Goal: Task Accomplishment & Management: Use online tool/utility

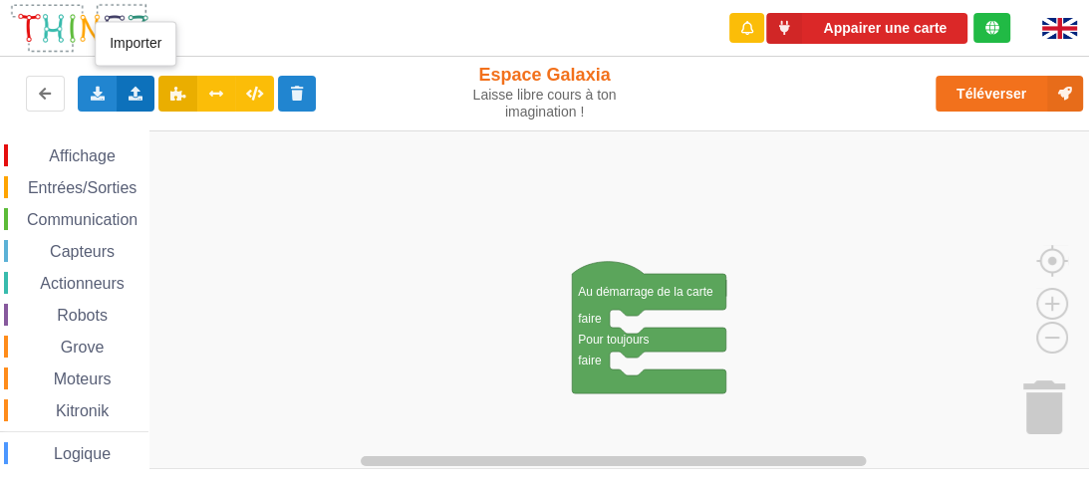
click at [152, 92] on div "Importer un assemblage de blocs Importer du code Python" at bounding box center [136, 94] width 39 height 36
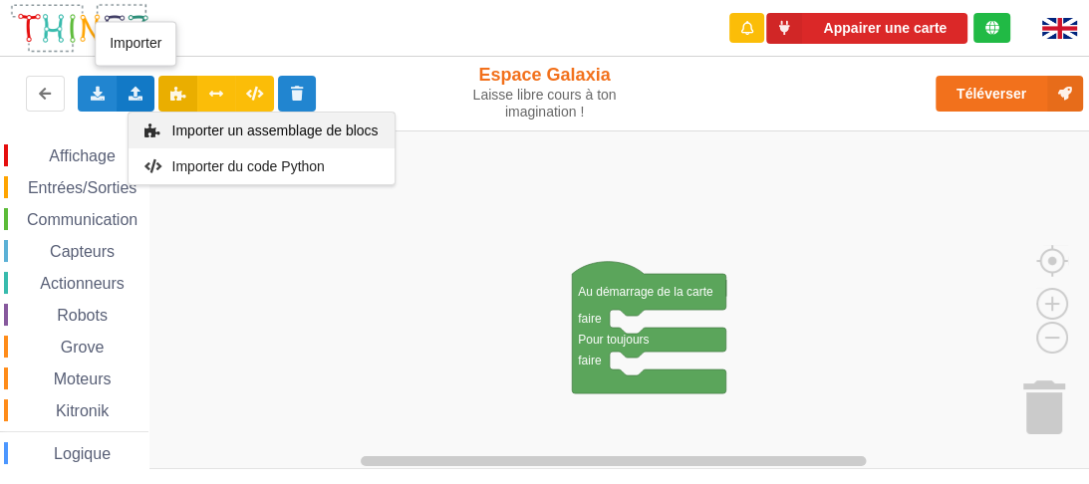
click at [215, 135] on span "Importer un assemblage de blocs" at bounding box center [274, 131] width 206 height 16
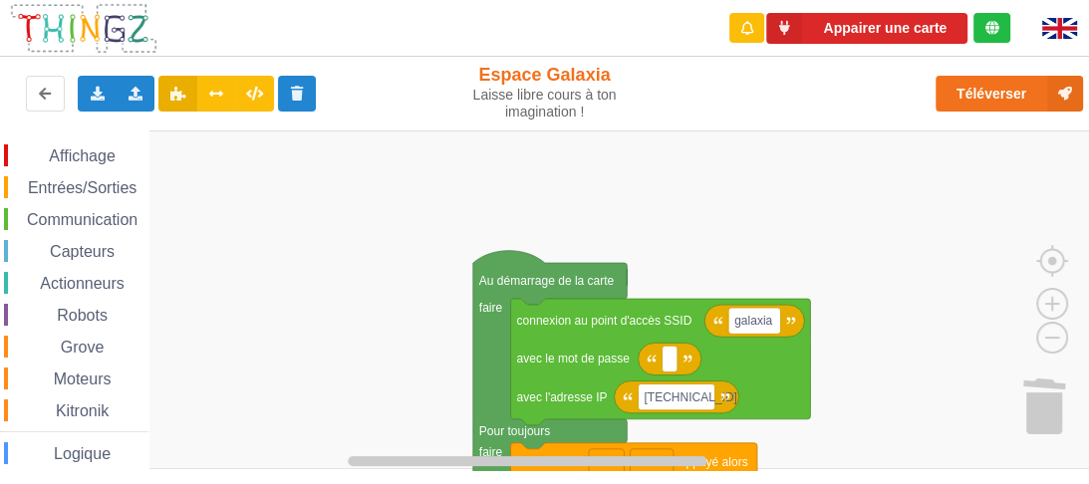
click at [459, 60] on div "Appairer une carte Exporter l'assemblage de blocs Exporter l'assemblage de bloc…" at bounding box center [544, 228] width 1117 height 484
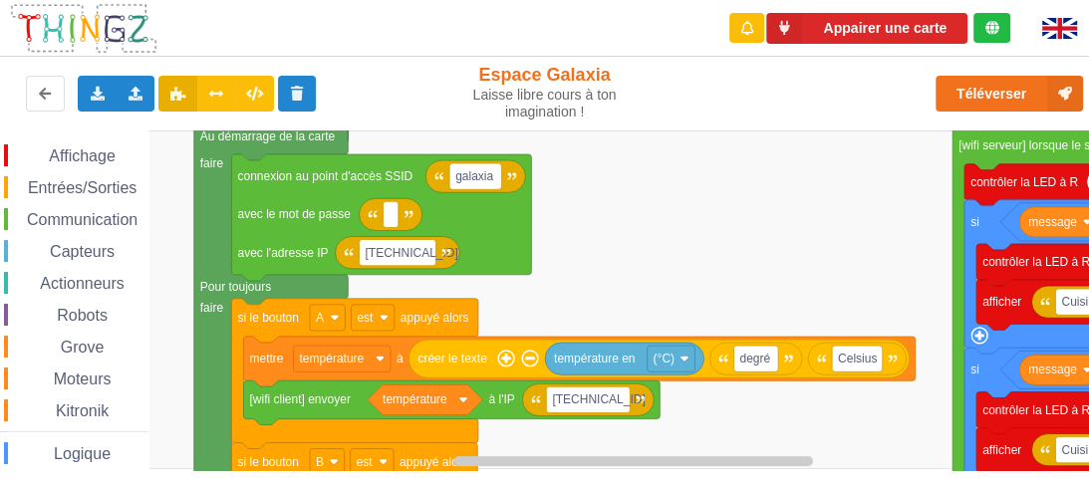
click at [622, 225] on rect "Espace de travail de Blocky" at bounding box center [551, 300] width 1103 height 339
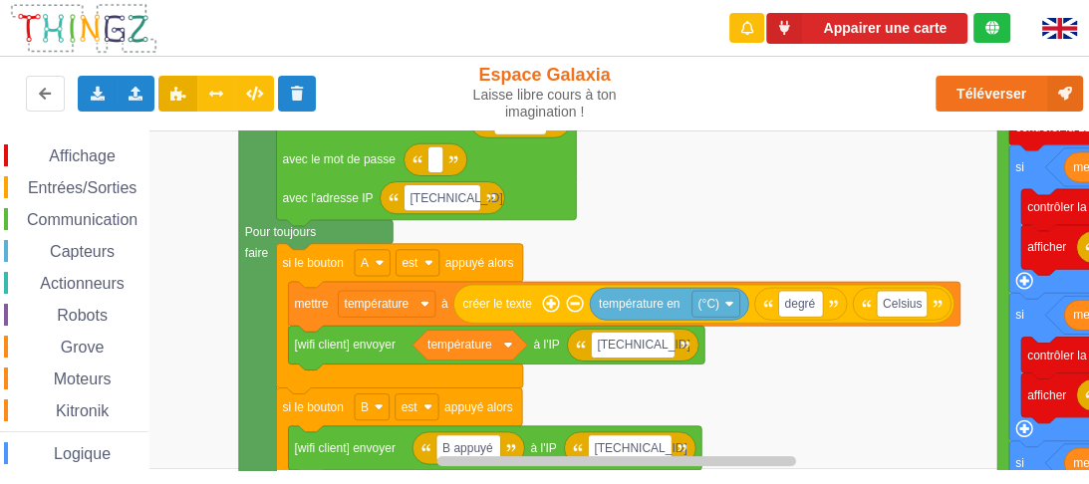
click at [649, 213] on rect "Espace de travail de Blocky" at bounding box center [551, 300] width 1103 height 339
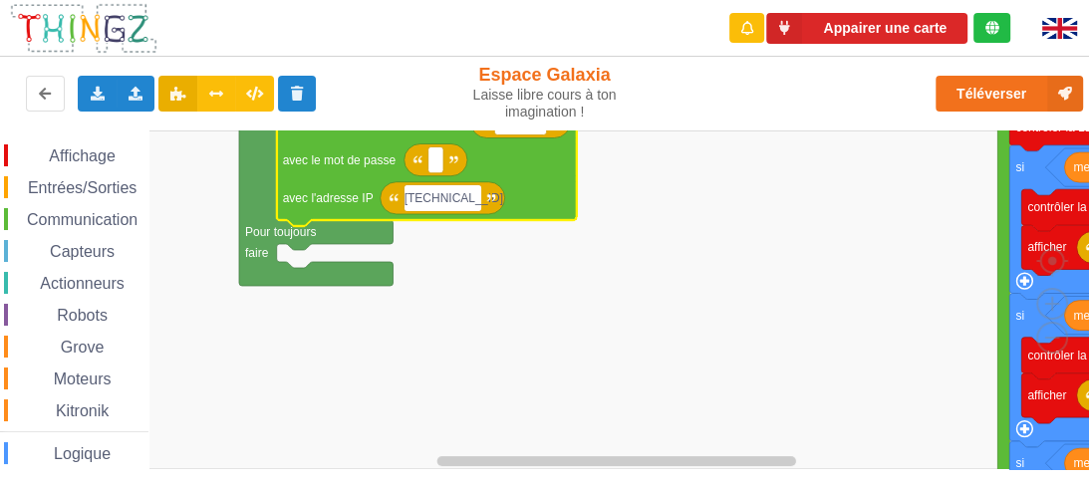
click at [466, 201] on input "192.168.4.3" at bounding box center [443, 198] width 77 height 26
click at [471, 199] on input "192.168.4.3" at bounding box center [443, 198] width 77 height 26
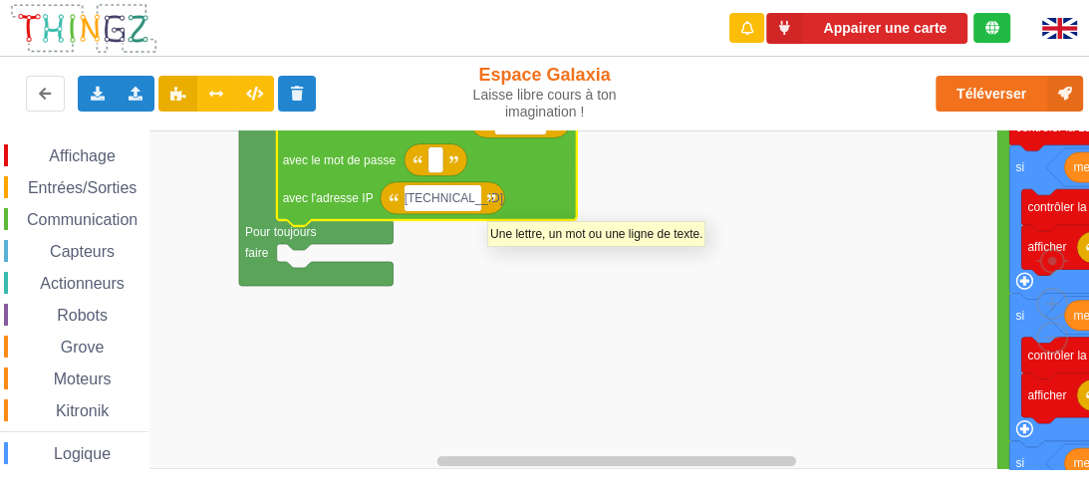
type input "[TECHNICAL_ID]"
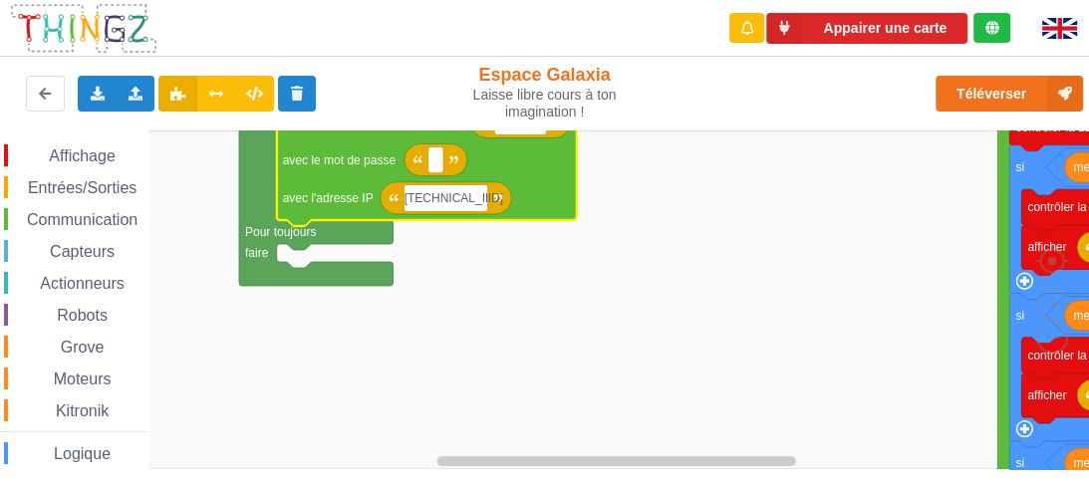
click at [592, 270] on rect "Espace de travail de Blocky" at bounding box center [551, 300] width 1103 height 339
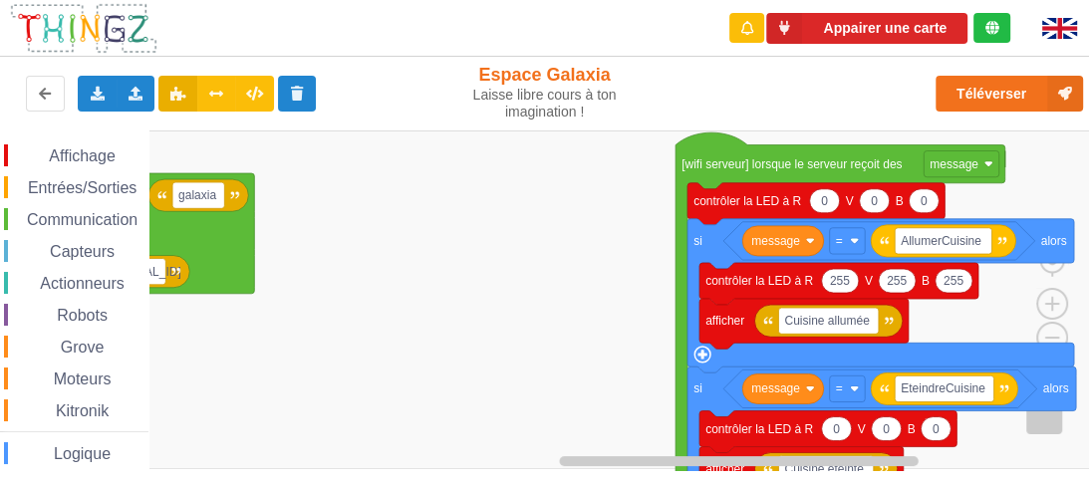
click at [376, 380] on rect "Espace de travail de Blocky" at bounding box center [551, 300] width 1103 height 339
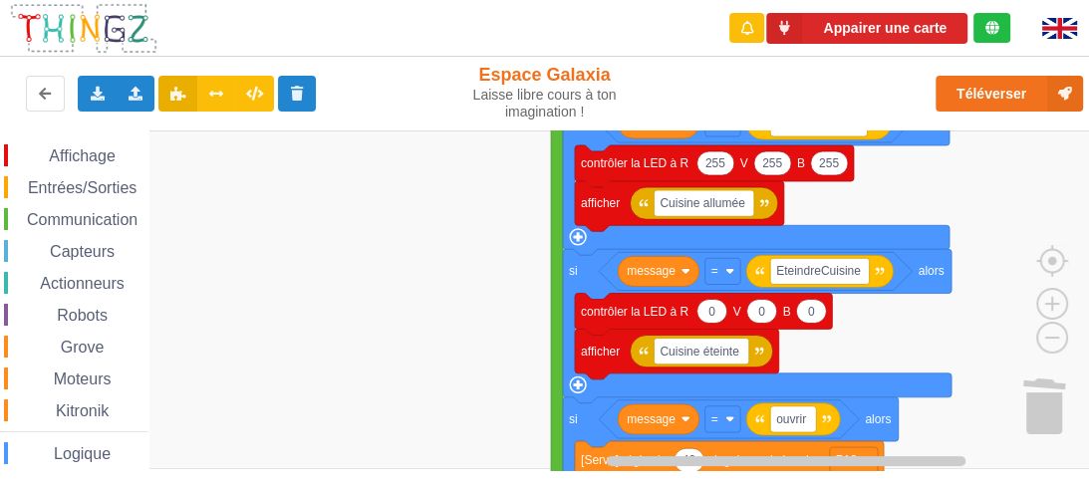
click at [429, 187] on rect "Espace de travail de Blocky" at bounding box center [551, 300] width 1103 height 339
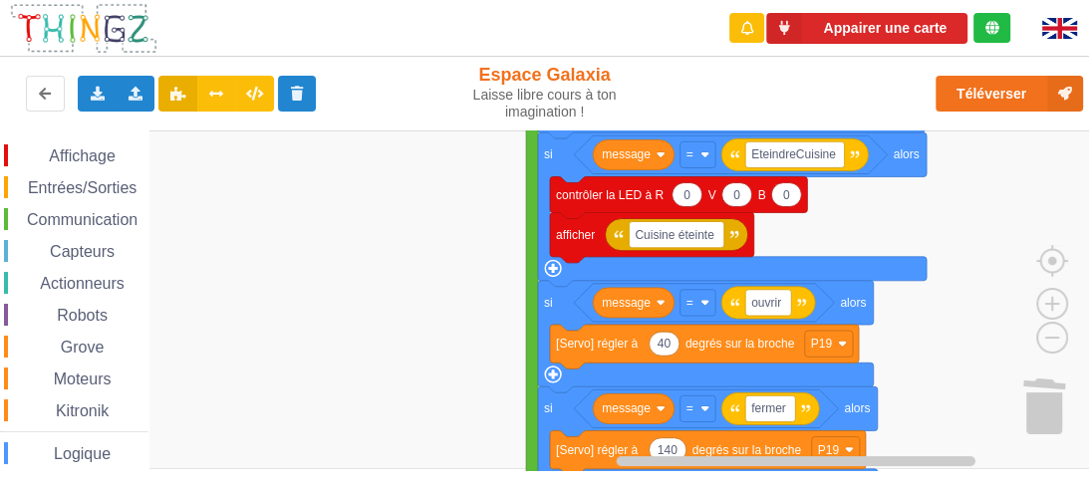
click at [388, 207] on rect "Espace de travail de Blocky" at bounding box center [551, 300] width 1103 height 339
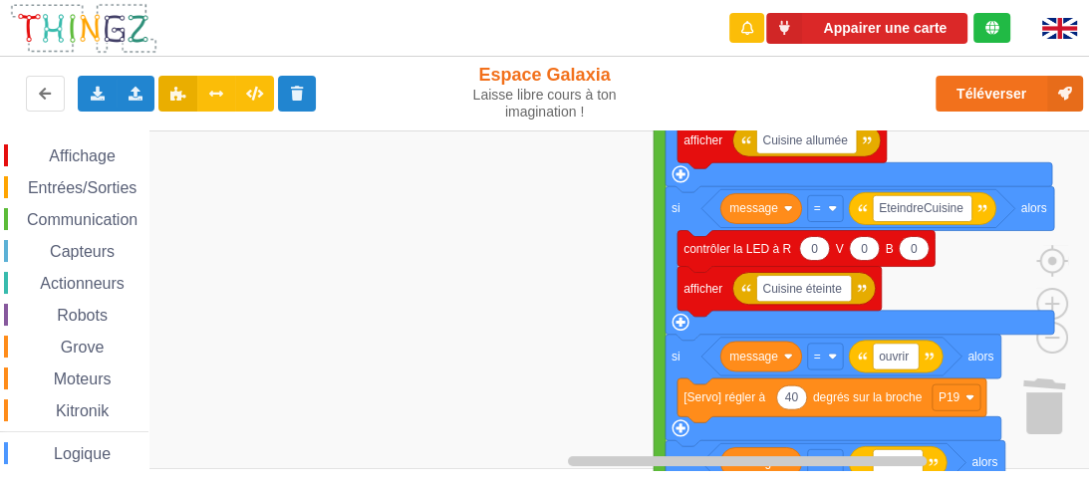
click at [608, 383] on rect "Espace de travail de Blocky" at bounding box center [551, 300] width 1103 height 339
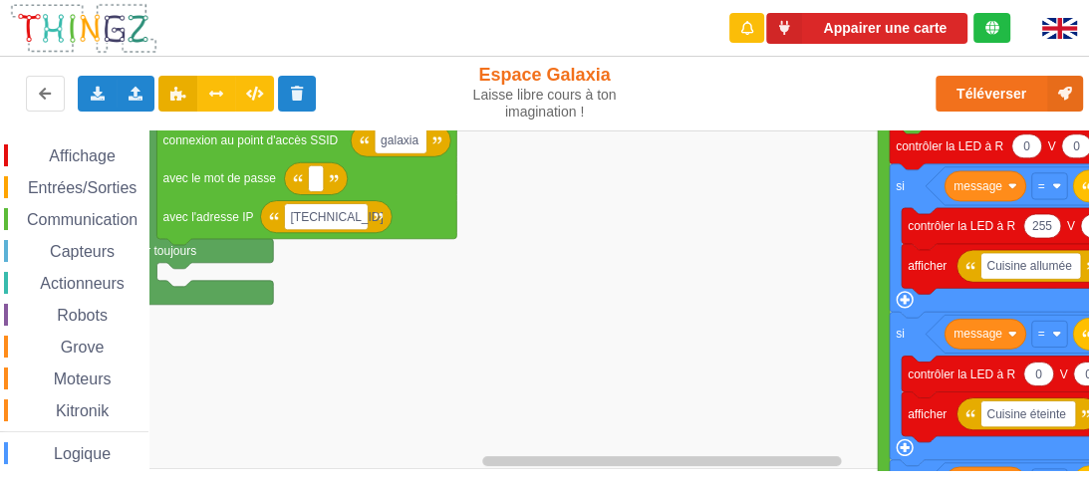
click at [648, 398] on rect "Espace de travail de Blocky" at bounding box center [551, 300] width 1103 height 339
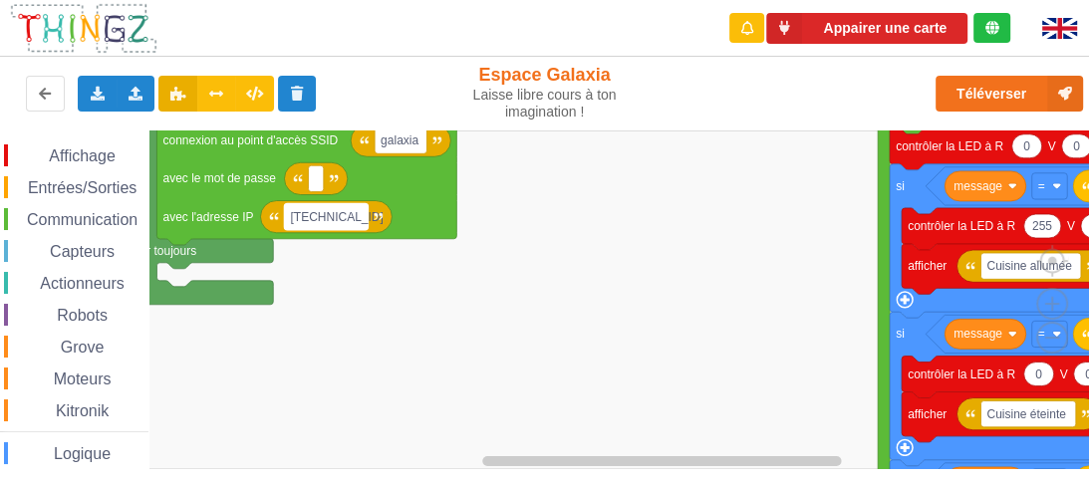
click at [355, 209] on rect "Espace de travail de Blocky" at bounding box center [326, 216] width 84 height 26
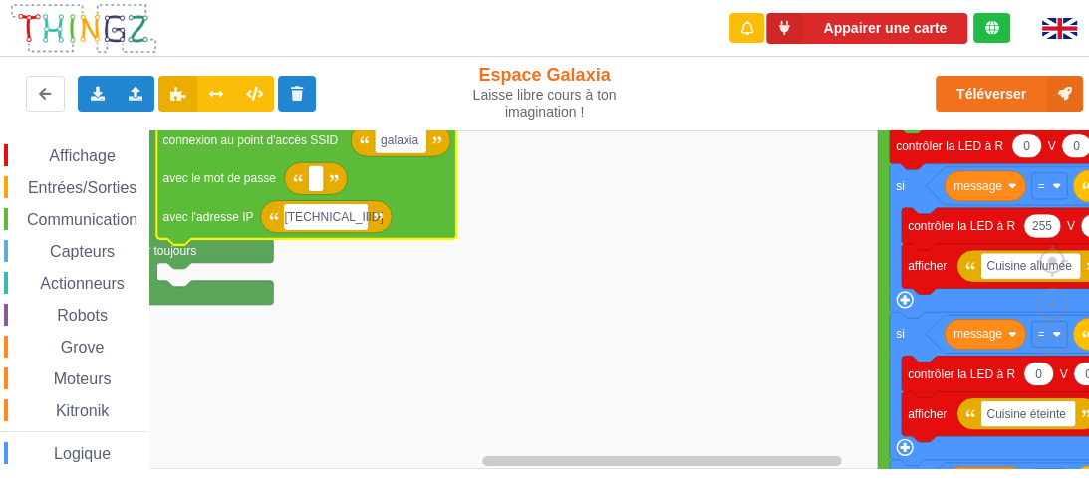
click at [362, 219] on input "[TECHNICAL_ID]" at bounding box center [326, 217] width 84 height 26
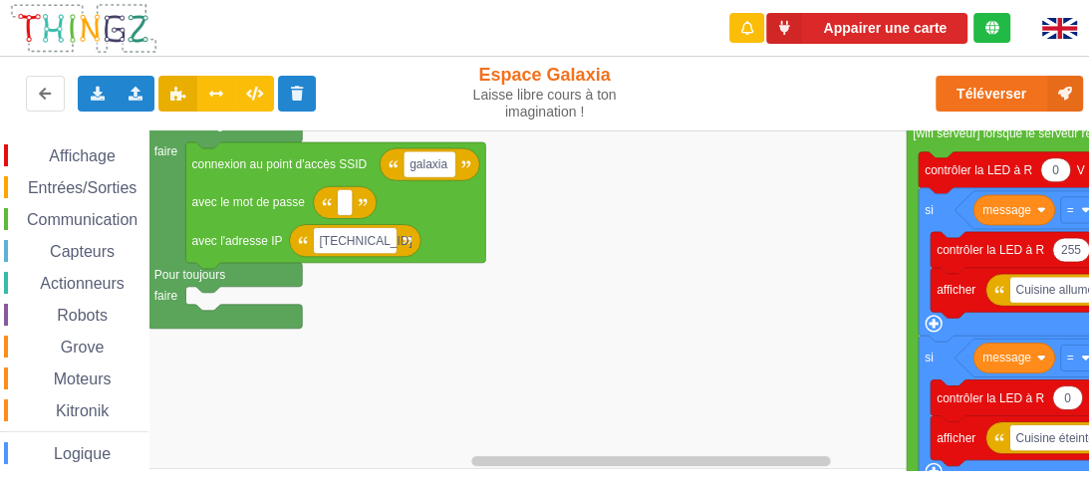
click at [458, 319] on rect "Espace de travail de Blocky" at bounding box center [551, 300] width 1103 height 339
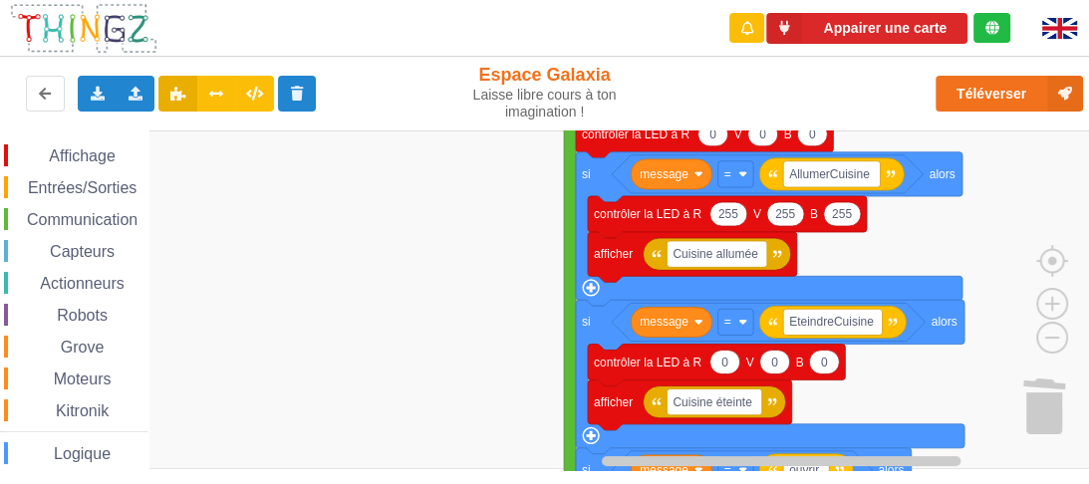
click at [356, 313] on rect "Espace de travail de Blocky" at bounding box center [551, 300] width 1103 height 339
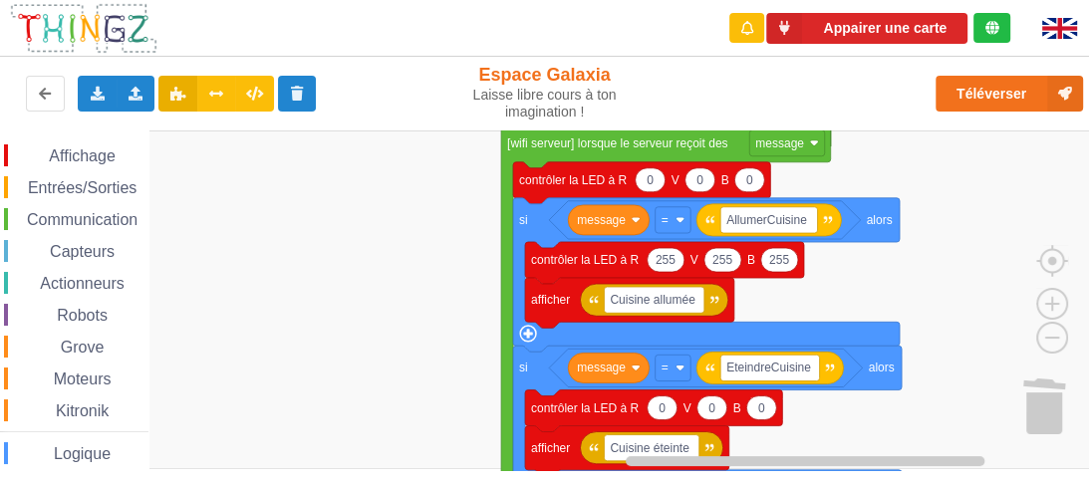
click at [346, 335] on rect "Espace de travail de Blocky" at bounding box center [551, 300] width 1103 height 339
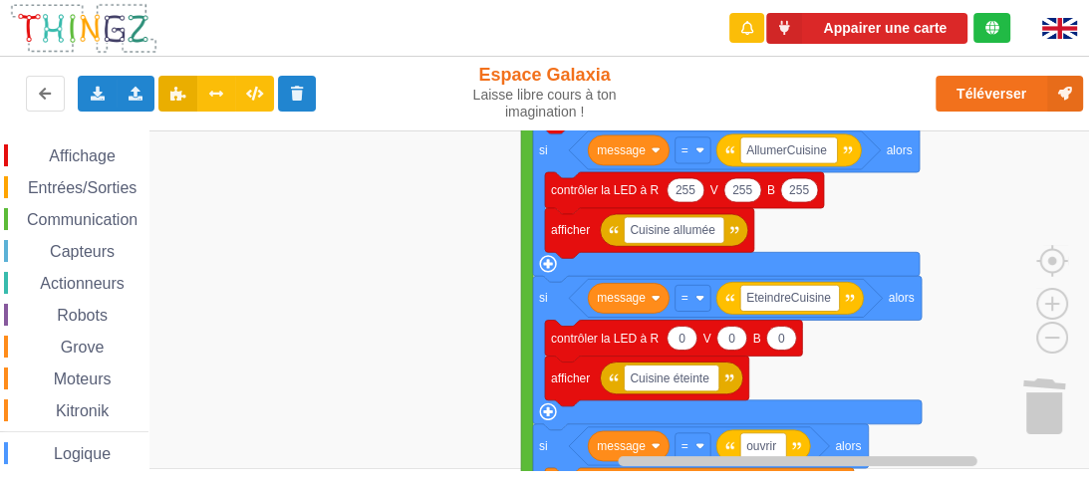
click at [882, 219] on rect "Espace de travail de Blocky" at bounding box center [551, 300] width 1103 height 339
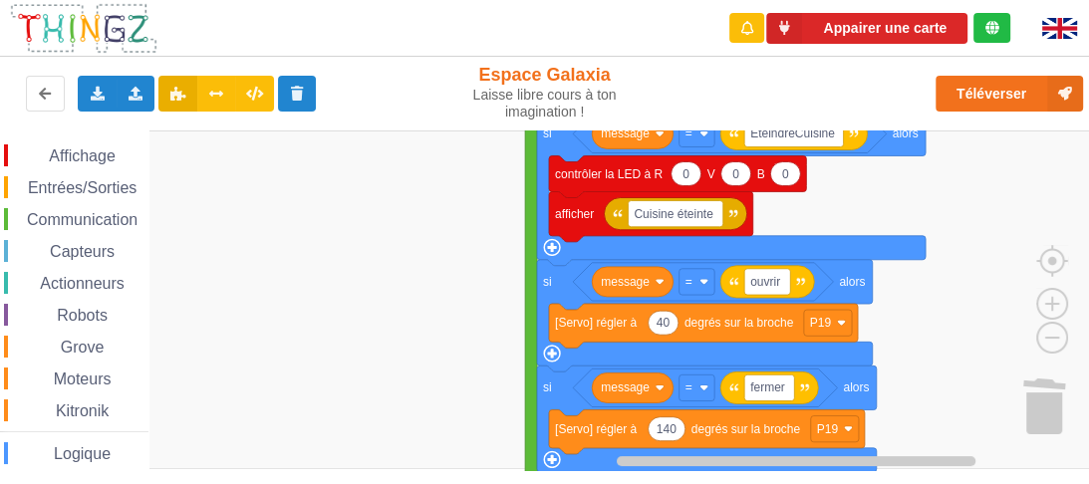
click at [843, 178] on rect "Espace de travail de Blocky" at bounding box center [551, 300] width 1103 height 339
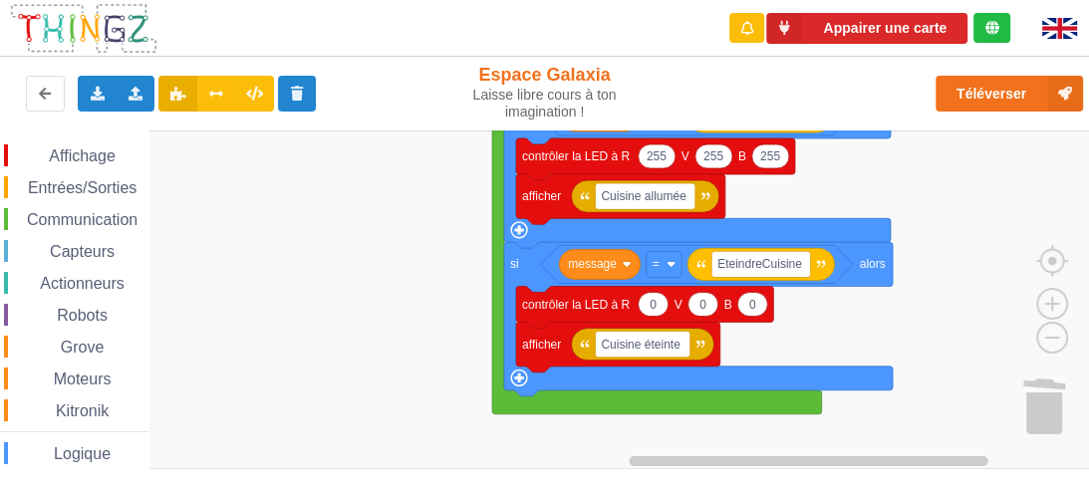
click at [355, 357] on rect "Espace de travail de Blocky" at bounding box center [551, 300] width 1103 height 339
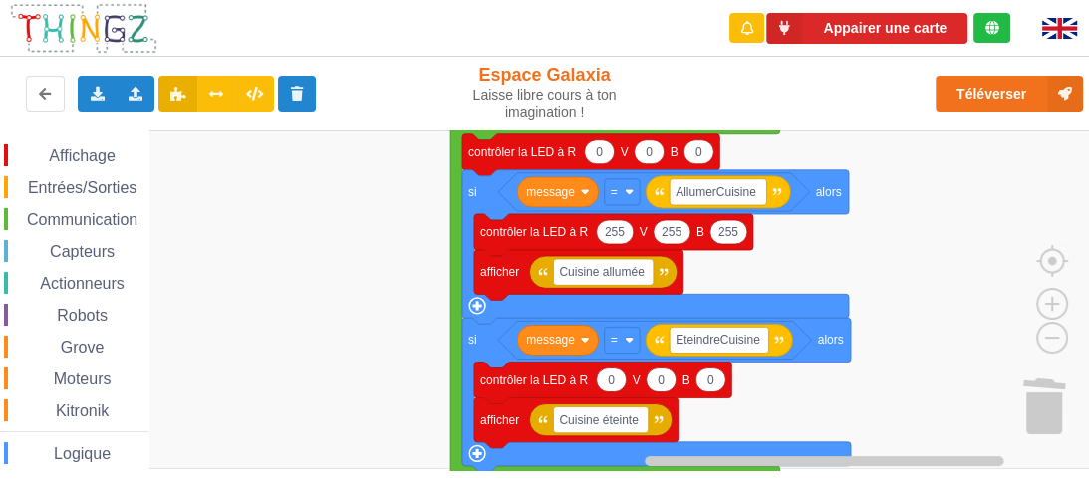
click at [339, 316] on rect "Espace de travail de Blocky" at bounding box center [551, 300] width 1103 height 339
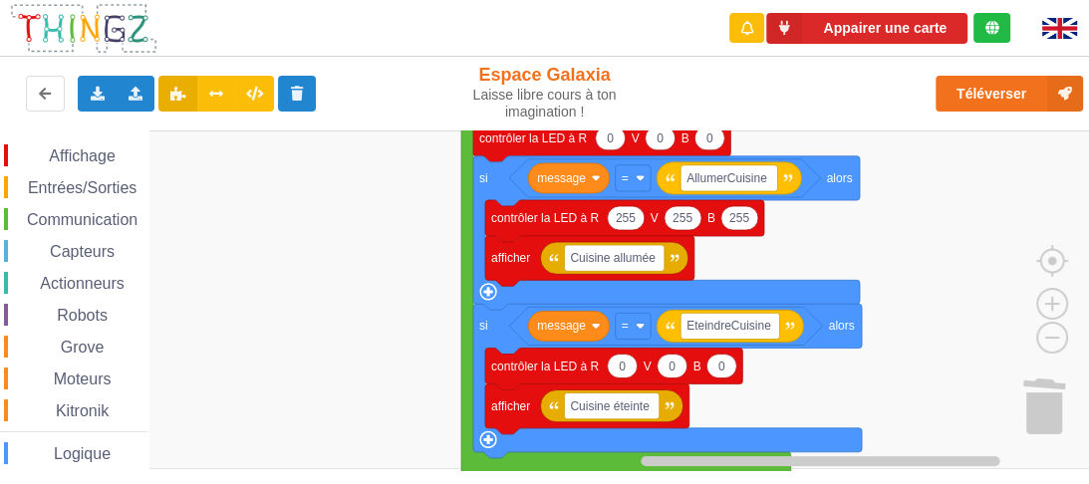
click at [808, 251] on rect "Espace de travail de Blocky" at bounding box center [551, 300] width 1103 height 339
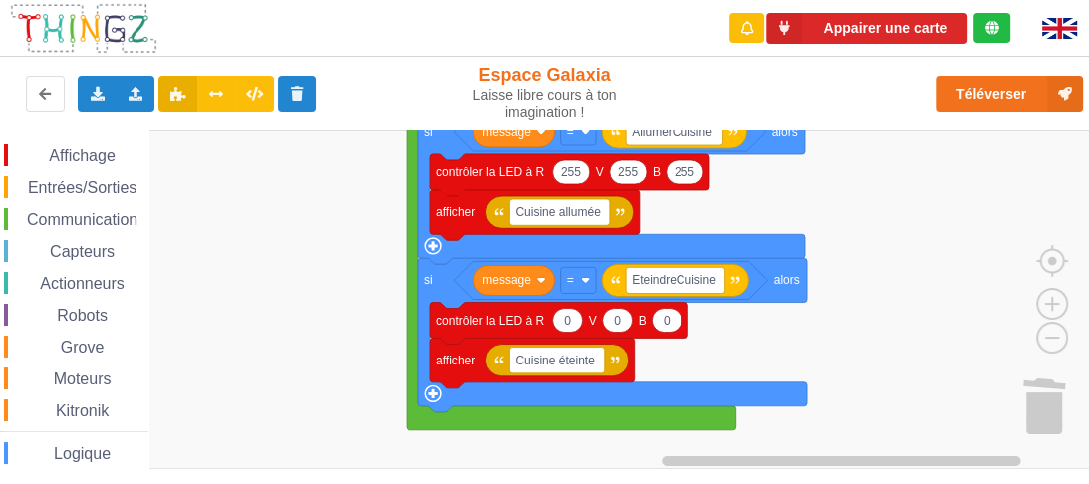
click at [716, 214] on rect "Espace de travail de Blocky" at bounding box center [551, 300] width 1103 height 339
click at [896, 16] on button "Appairer une carte" at bounding box center [866, 28] width 201 height 31
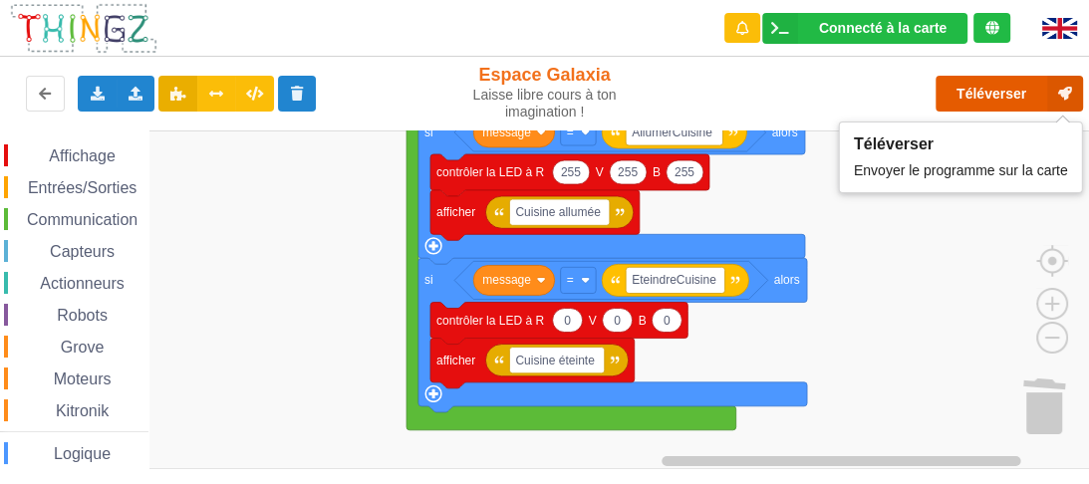
click at [977, 93] on button "Téléverser" at bounding box center [1010, 94] width 148 height 36
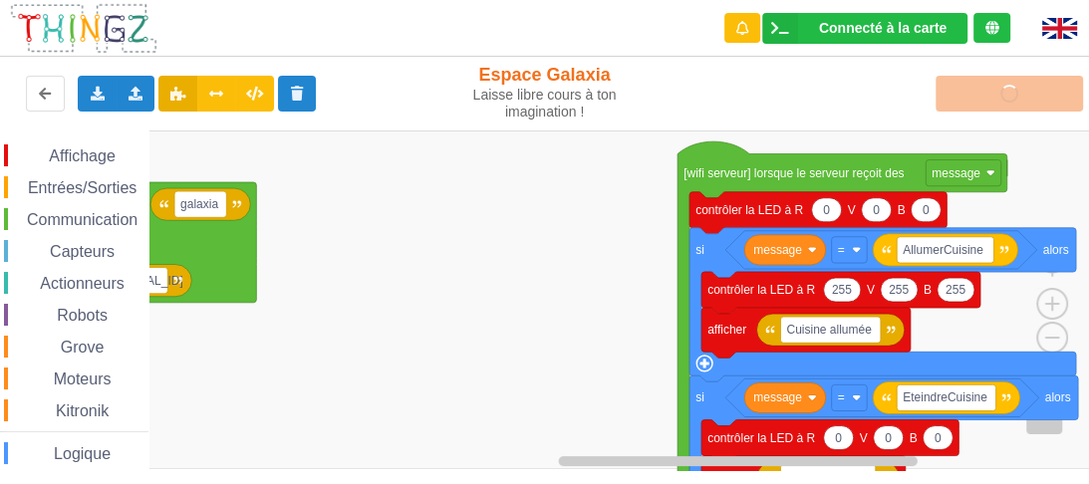
click at [627, 358] on rect "Espace de travail de Blocky" at bounding box center [551, 300] width 1103 height 339
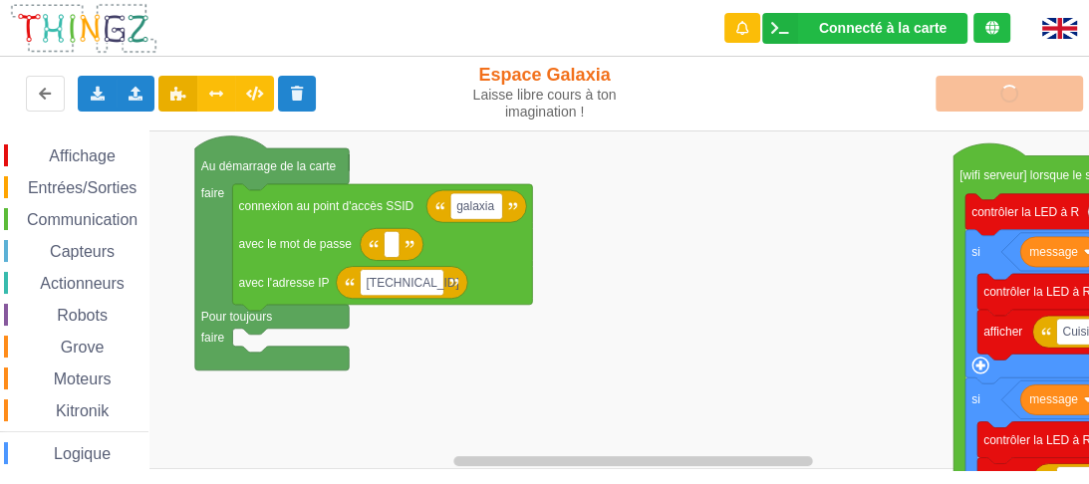
click at [630, 347] on rect "Espace de travail de Blocky" at bounding box center [551, 300] width 1103 height 339
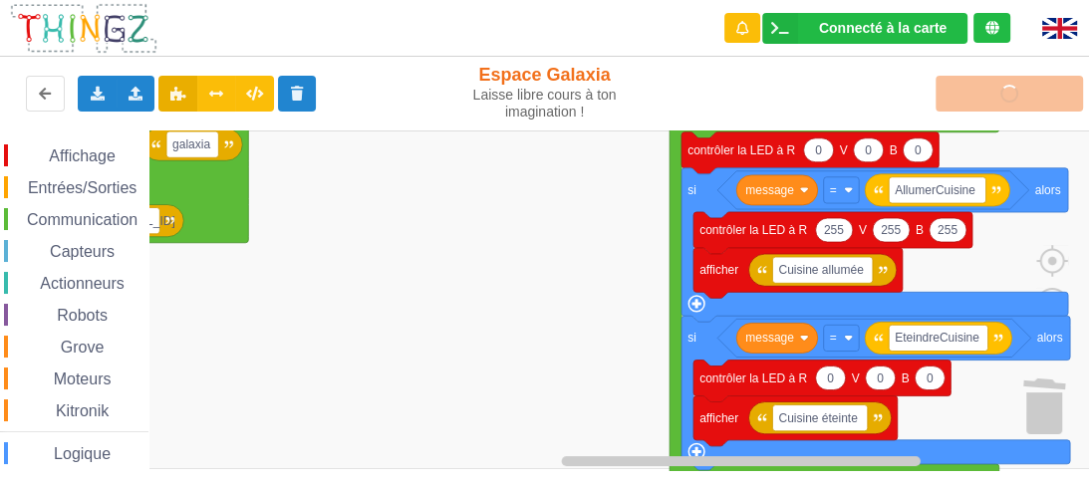
click at [408, 323] on rect "Espace de travail de Blocky" at bounding box center [551, 300] width 1103 height 339
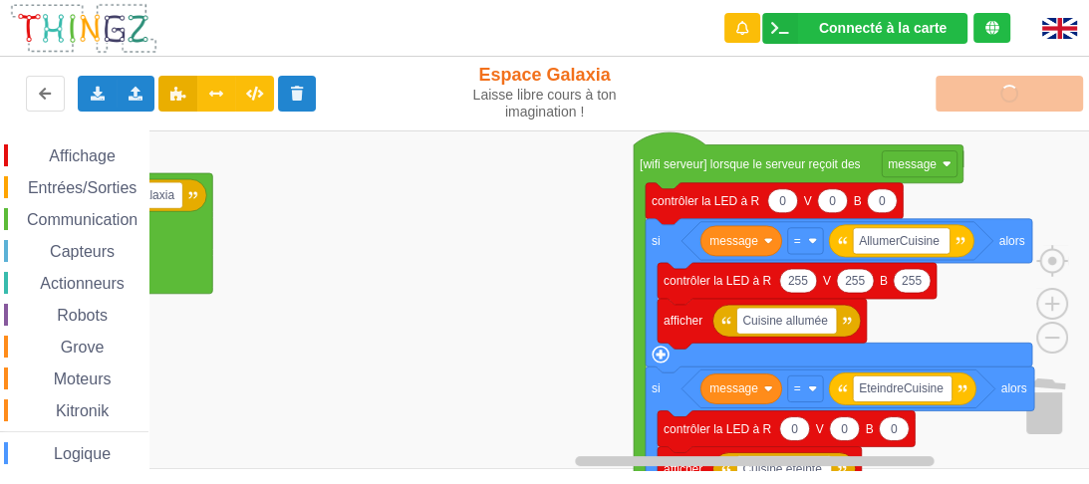
click at [456, 335] on rect "Espace de travail de Blocky" at bounding box center [551, 300] width 1103 height 339
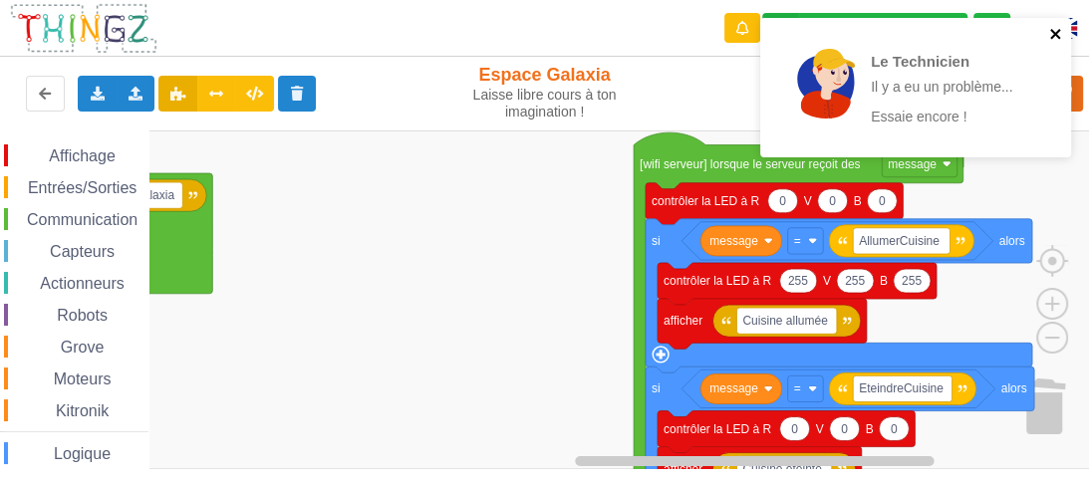
click at [1056, 32] on icon "close" at bounding box center [1057, 34] width 14 height 16
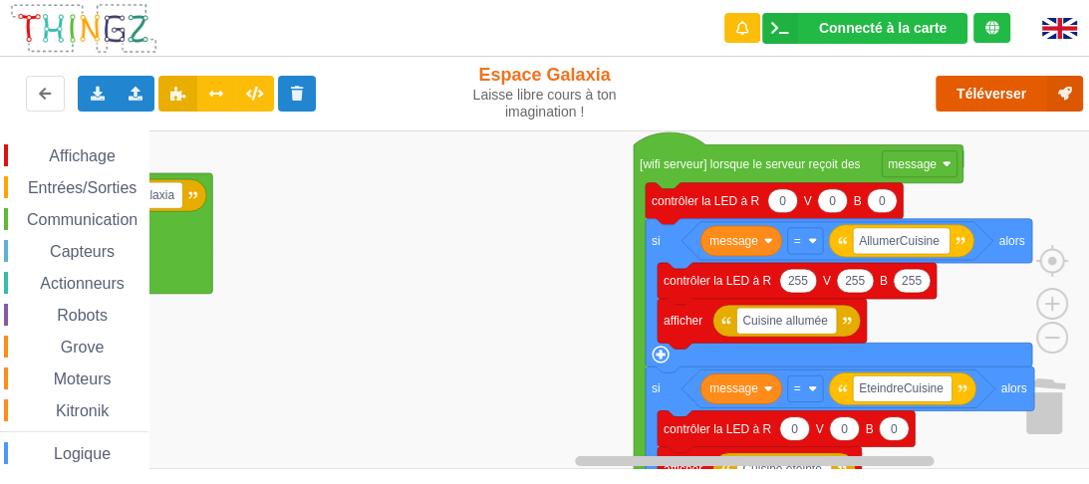
click at [979, 100] on button "Téléverser" at bounding box center [1010, 94] width 148 height 36
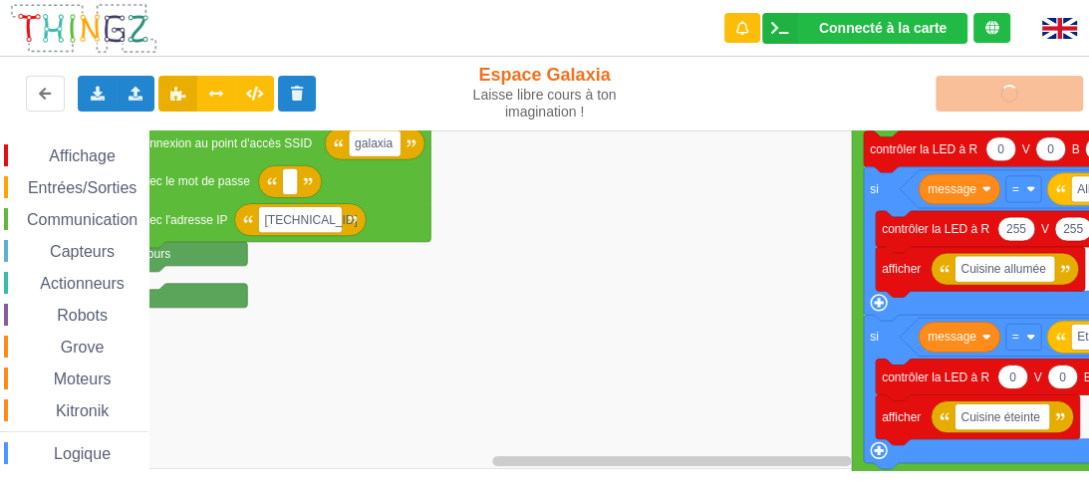
click at [649, 217] on rect "Espace de travail de Blocky" at bounding box center [551, 300] width 1103 height 339
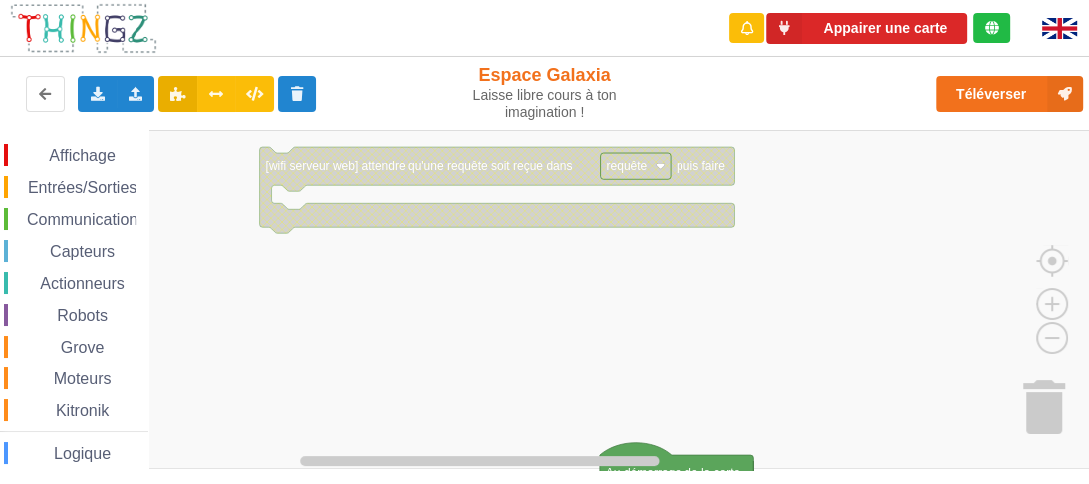
click at [638, 338] on div "Affichage Entrées/Sorties Communication Capteurs Actionneurs Robots Grove Moteu…" at bounding box center [551, 301] width 1103 height 340
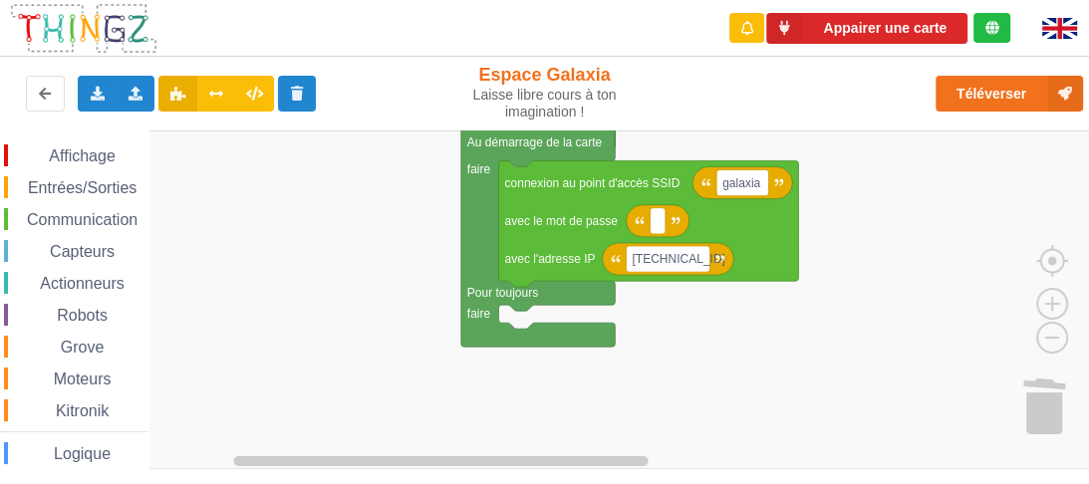
click at [335, 138] on div "Affichage Entrées/Sorties Communication Capteurs Actionneurs Robots Grove Moteu…" at bounding box center [551, 301] width 1103 height 340
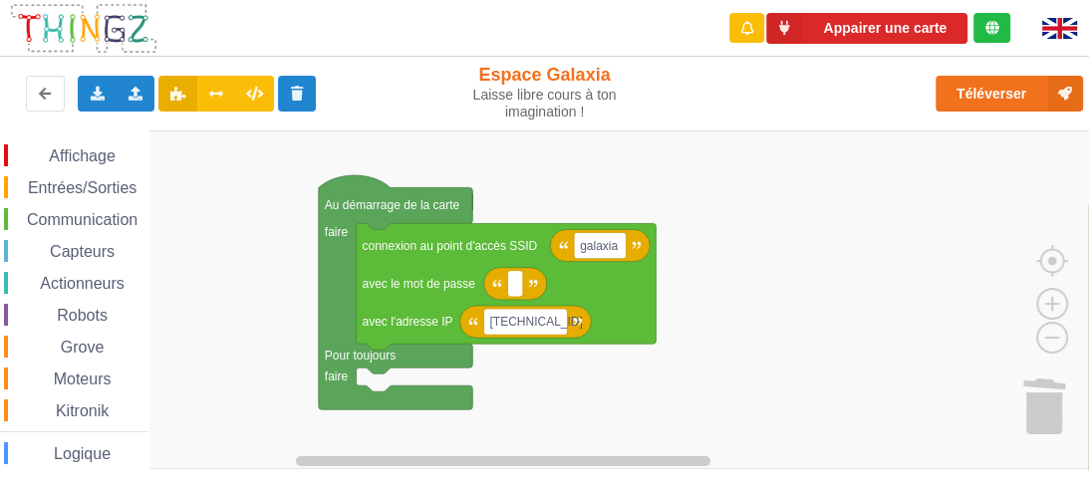
click at [543, 443] on rect "Espace de travail de Blocky" at bounding box center [551, 300] width 1103 height 339
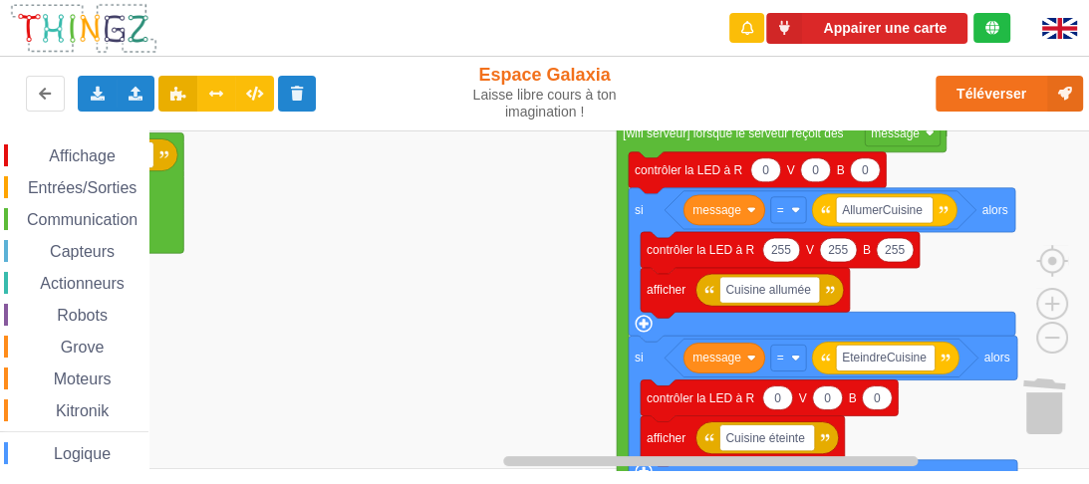
click at [307, 303] on rect "Espace de travail de Blocky" at bounding box center [551, 300] width 1103 height 339
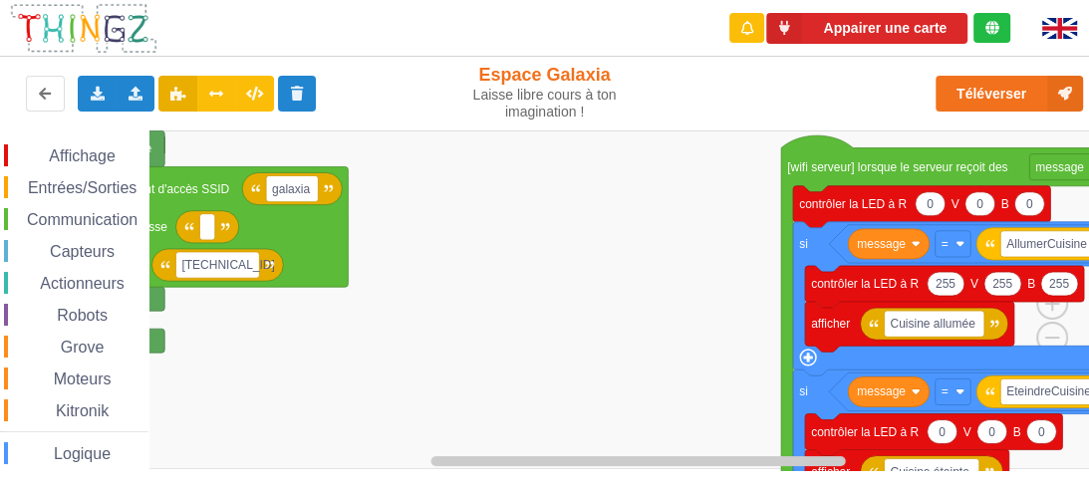
click at [619, 291] on rect "Espace de travail de Blocky" at bounding box center [551, 300] width 1103 height 339
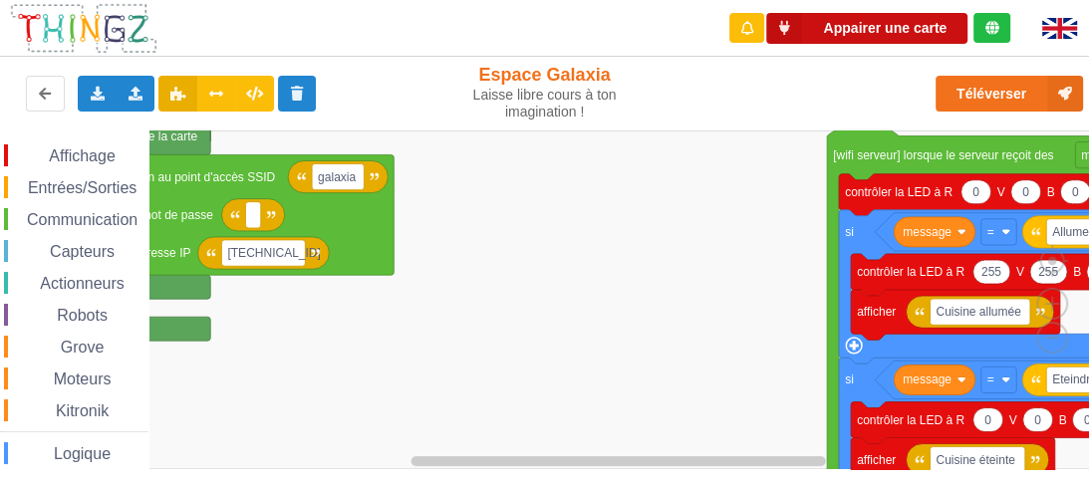
click at [858, 35] on button "Appairer une carte" at bounding box center [866, 28] width 201 height 31
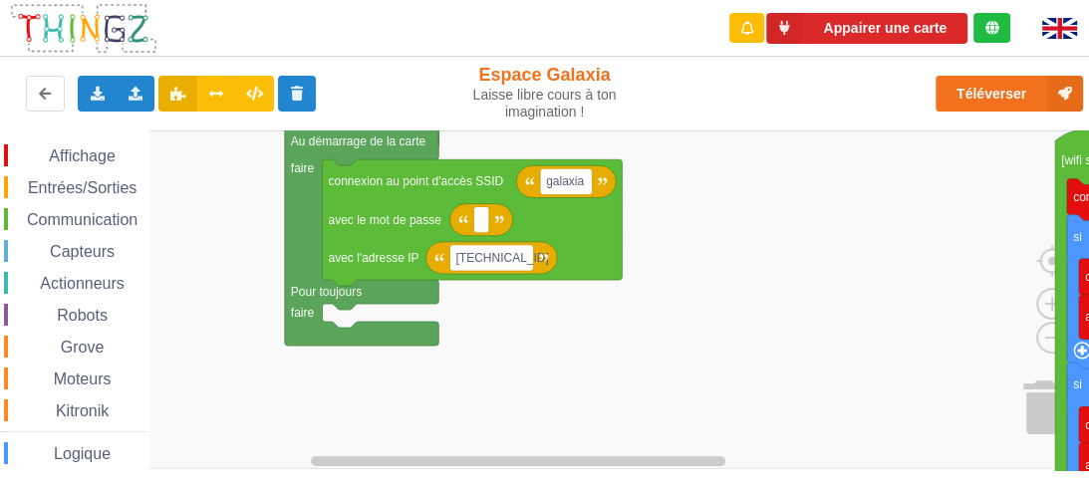
click at [470, 77] on div "Appairer une carte Exporter l'assemblage de blocs Exporter l'assemblage de bloc…" at bounding box center [544, 228] width 1117 height 484
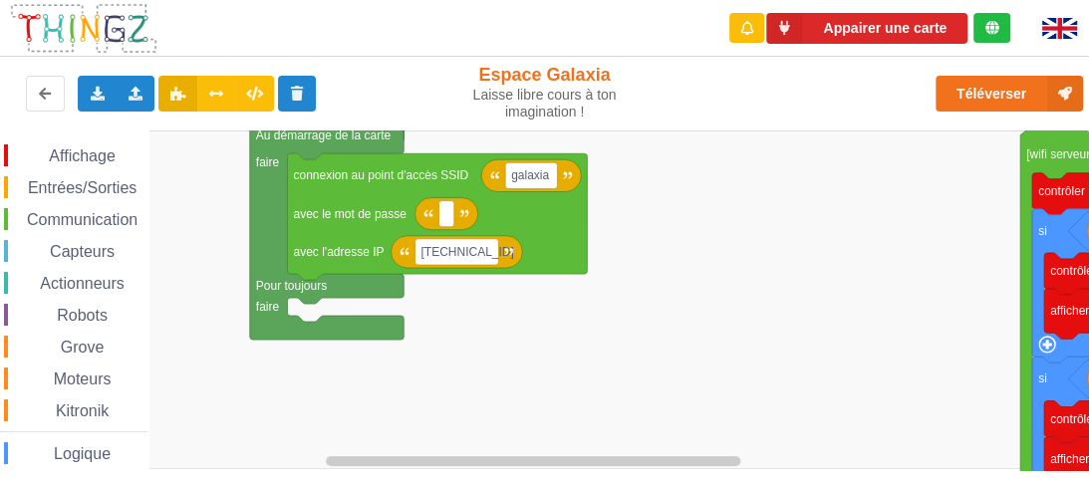
click at [654, 315] on rect "Espace de travail de Blocky" at bounding box center [551, 300] width 1103 height 339
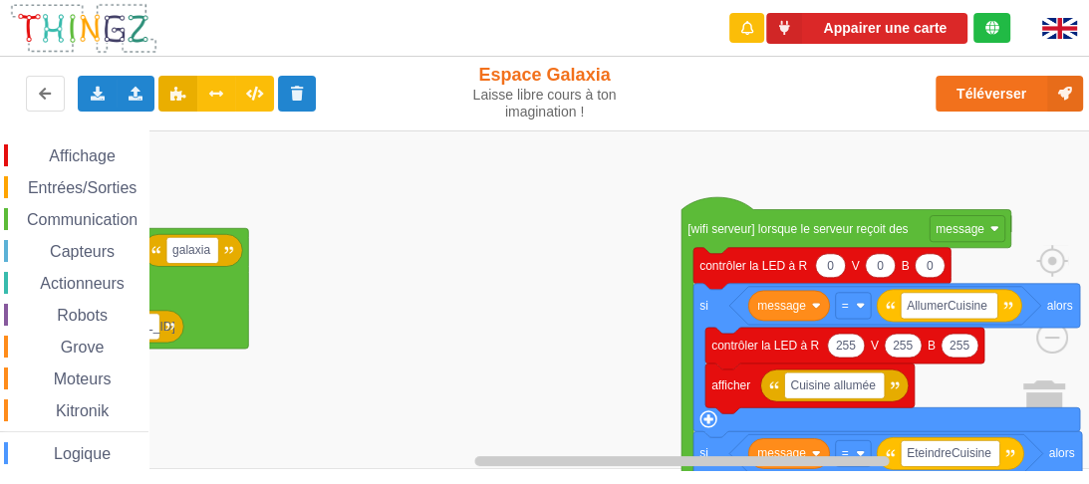
click at [465, 306] on rect "Espace de travail de Blocky" at bounding box center [551, 300] width 1103 height 339
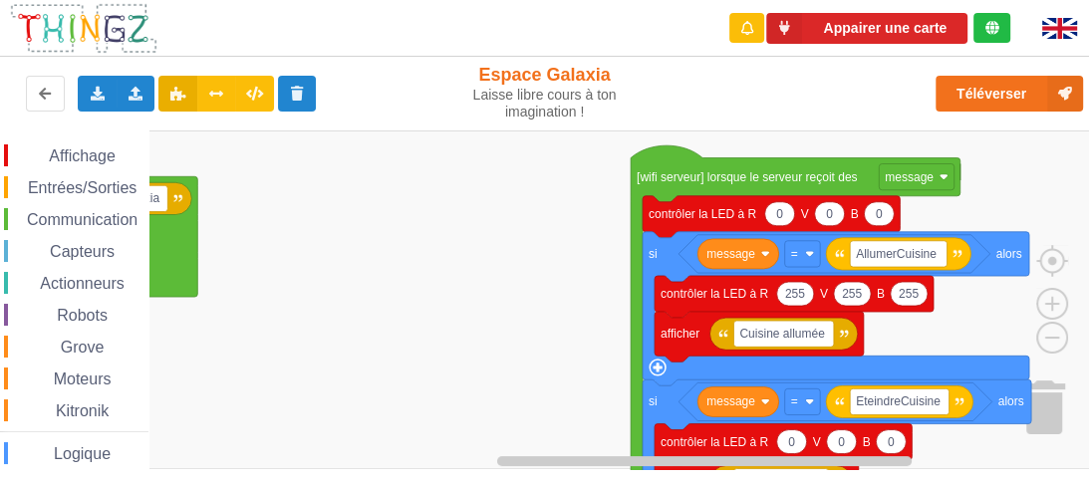
click at [532, 209] on rect "Espace de travail de Blocky" at bounding box center [551, 300] width 1103 height 339
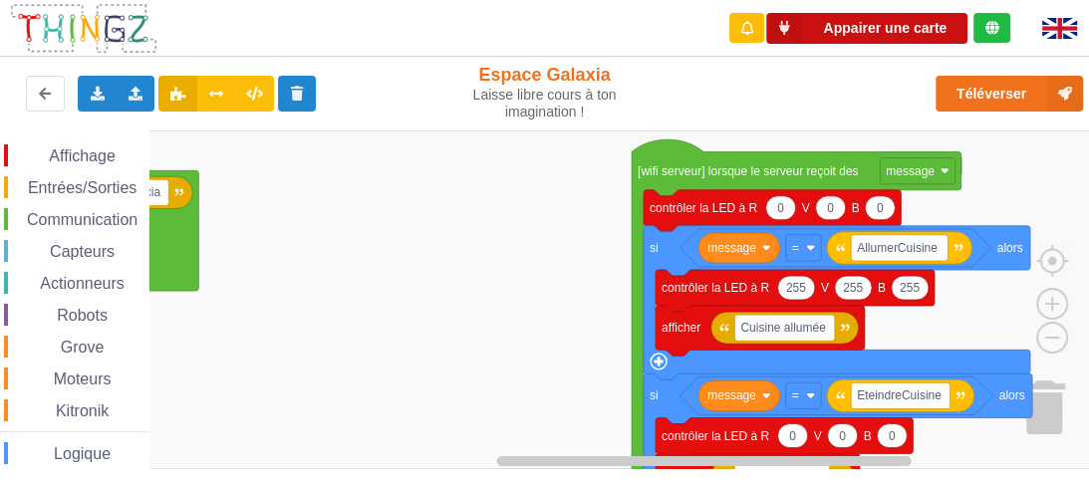
click at [880, 29] on button "Appairer une carte" at bounding box center [866, 28] width 201 height 31
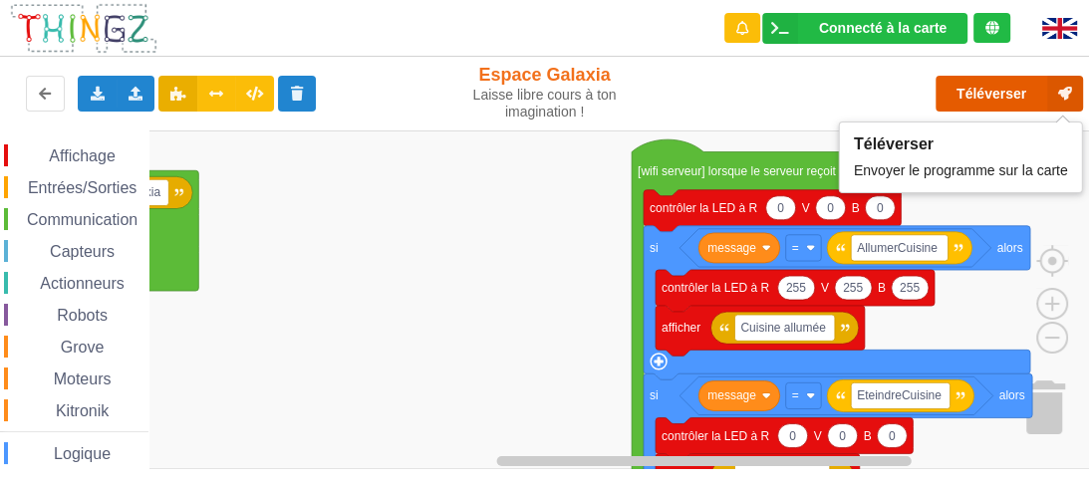
click at [1001, 92] on button "Téléverser" at bounding box center [1010, 94] width 148 height 36
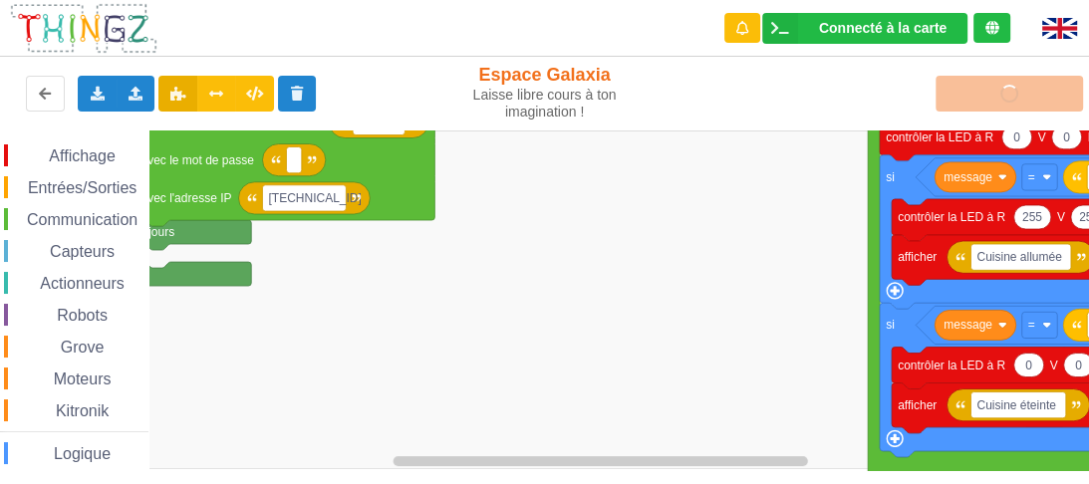
click at [599, 363] on rect "Espace de travail de Blocky" at bounding box center [551, 300] width 1103 height 339
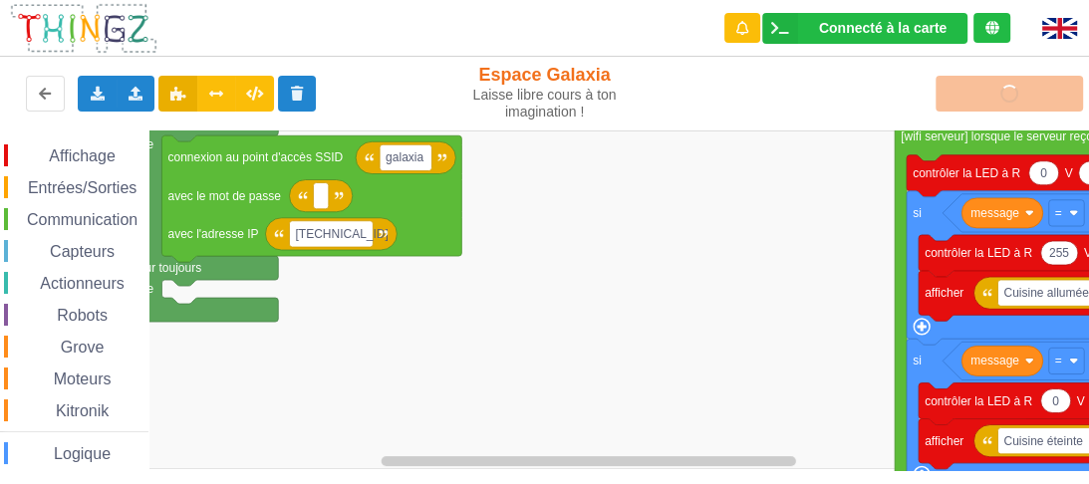
click at [631, 343] on rect "Espace de travail de Blocky" at bounding box center [551, 300] width 1103 height 339
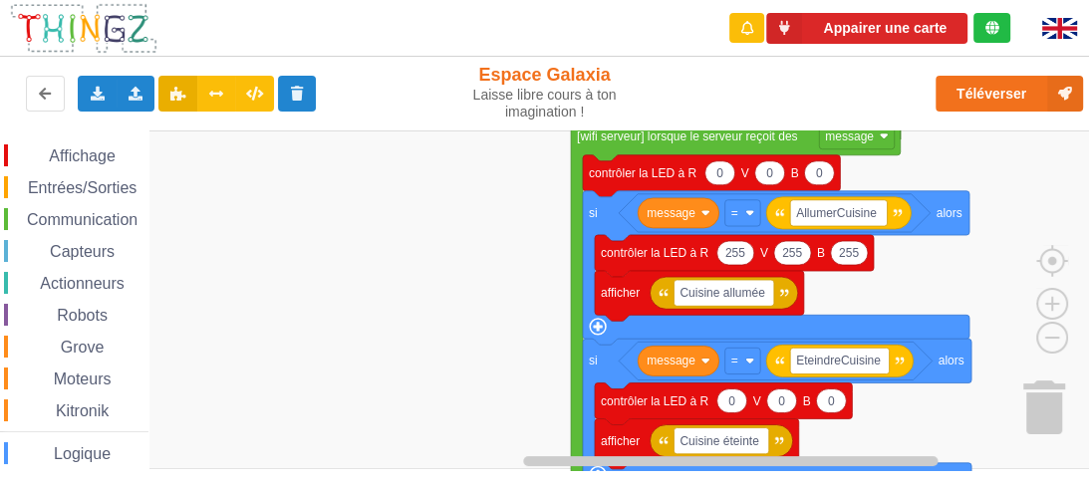
click at [422, 319] on rect "Espace de travail de Blocky" at bounding box center [551, 300] width 1103 height 339
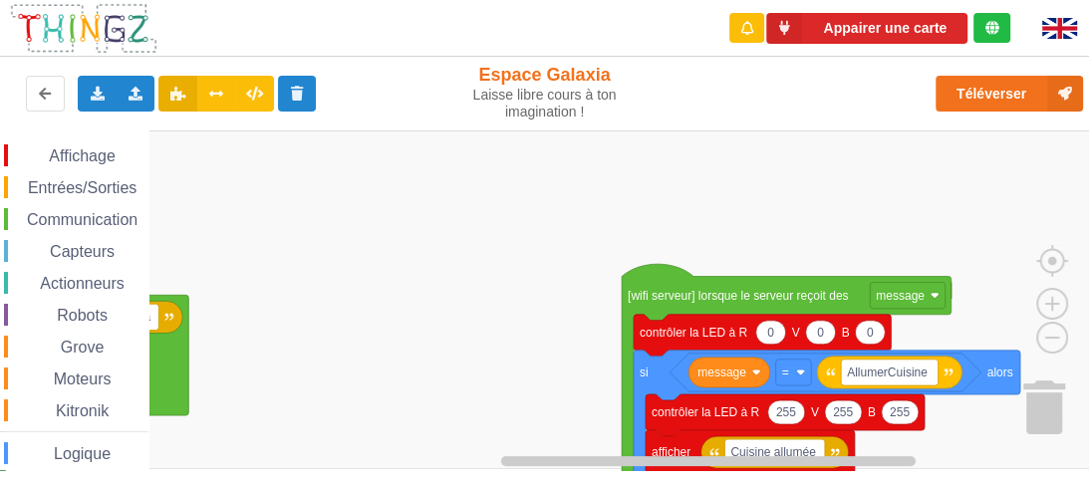
click at [558, 424] on rect "Espace de travail de Blocky" at bounding box center [551, 300] width 1103 height 339
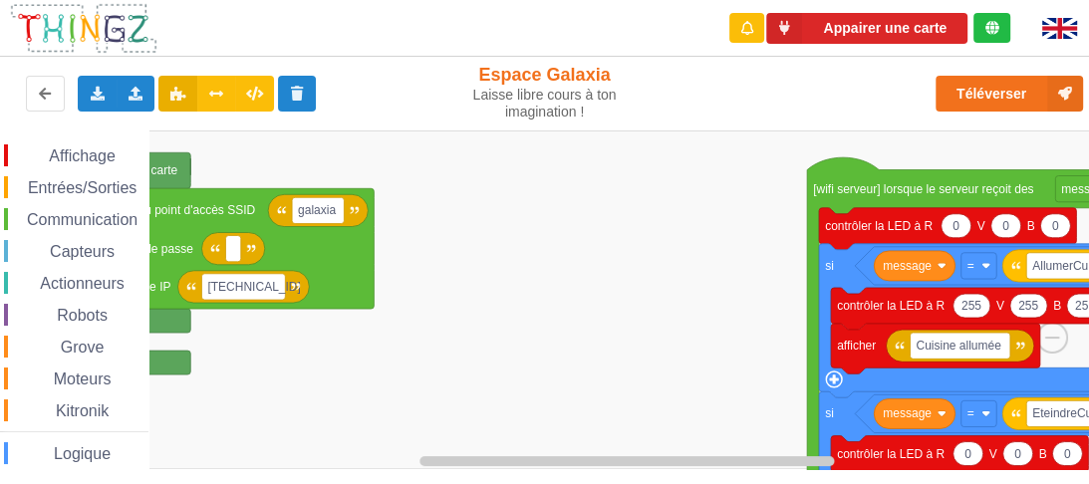
click at [255, 239] on rect "Espace de travail de Blocky" at bounding box center [551, 300] width 1103 height 339
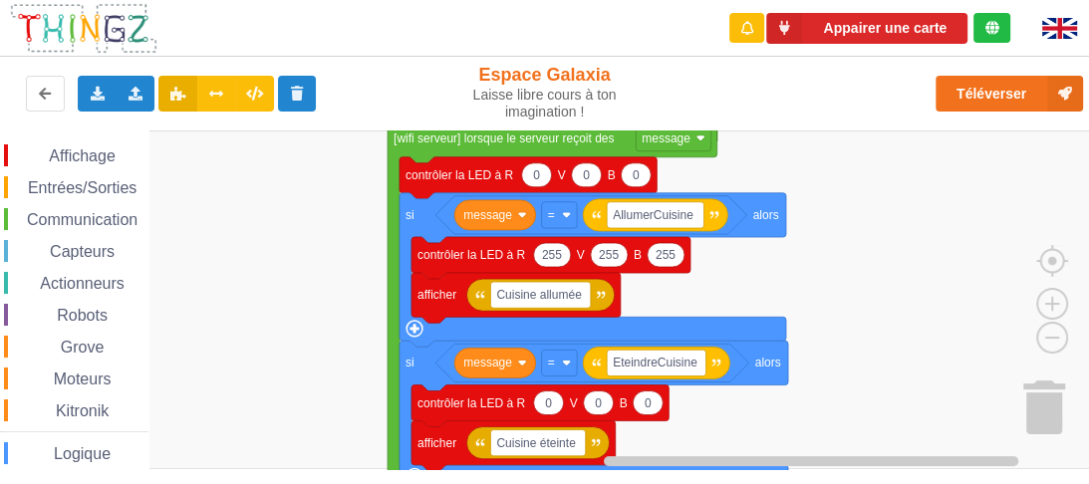
click at [162, 247] on rect "Espace de travail de Blocky" at bounding box center [551, 300] width 1103 height 339
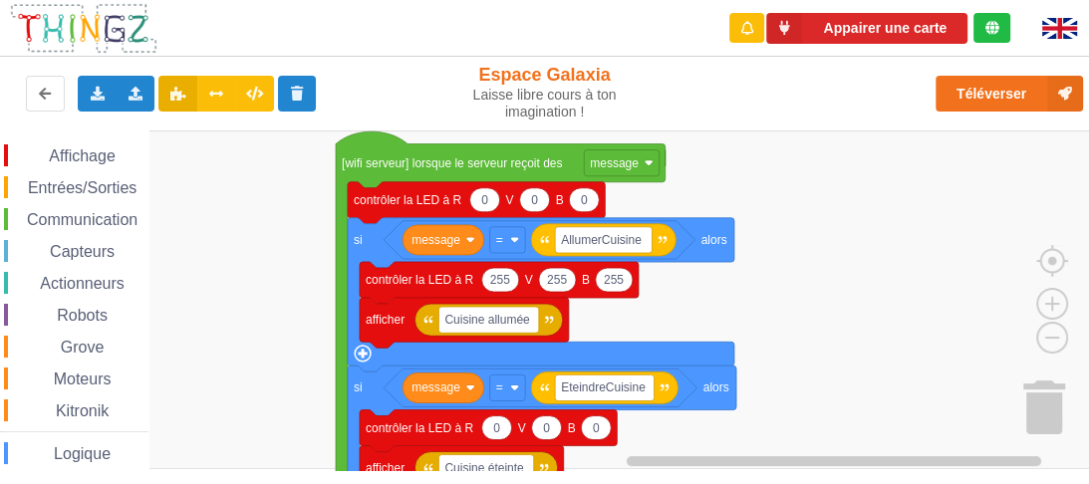
click at [758, 446] on rect "Espace de travail de Blocky" at bounding box center [551, 300] width 1103 height 339
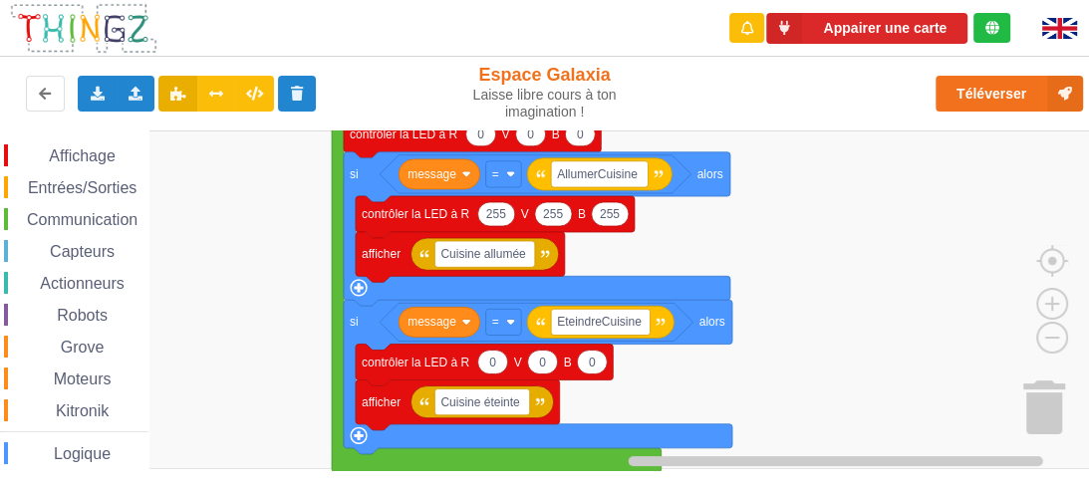
click at [842, 180] on rect "Espace de travail de Blocky" at bounding box center [551, 300] width 1103 height 339
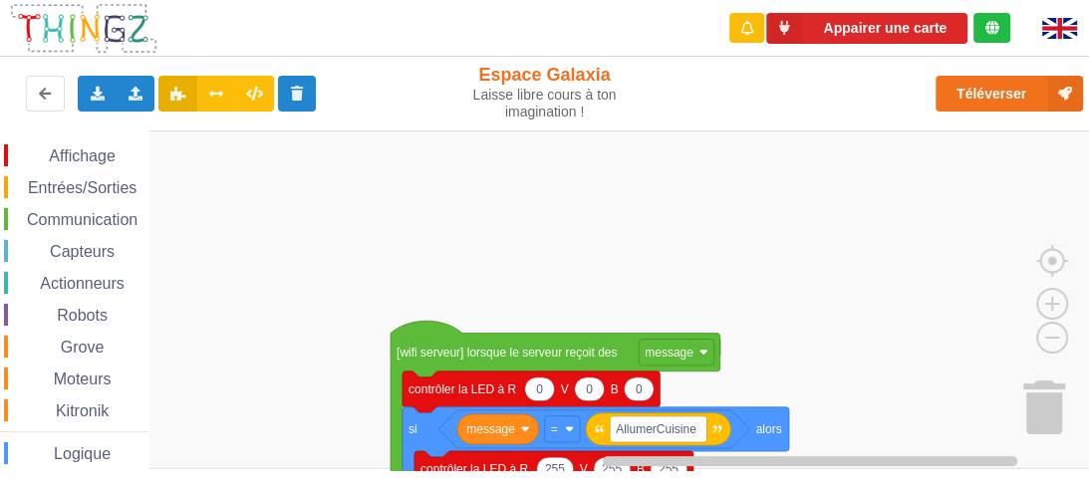
click at [919, 483] on html "Appairer une carte Exporter l'assemblage de blocs Exporter l'assemblage de bloc…" at bounding box center [544, 242] width 1089 height 484
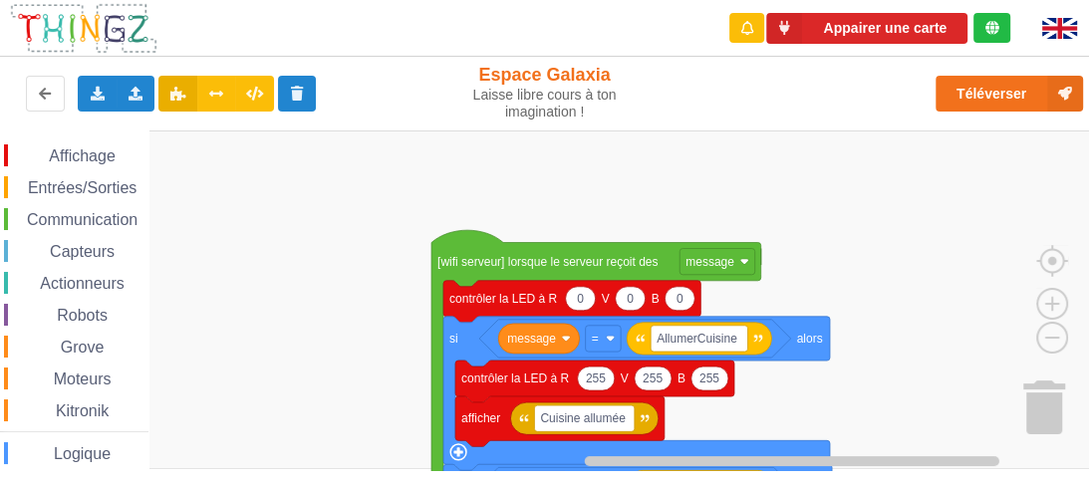
click at [847, 120] on div "Appairer une carte Exporter l'assemblage de blocs Exporter l'assemblage de bloc…" at bounding box center [544, 228] width 1117 height 484
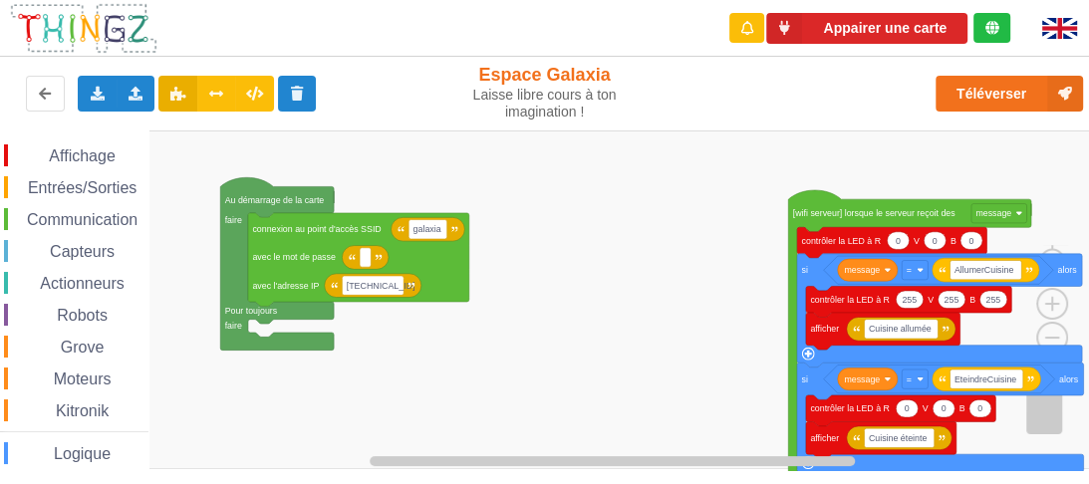
click at [500, 251] on div "Affichage Entrées/Sorties Communication Capteurs Actionneurs Robots Grove Moteu…" at bounding box center [551, 301] width 1103 height 340
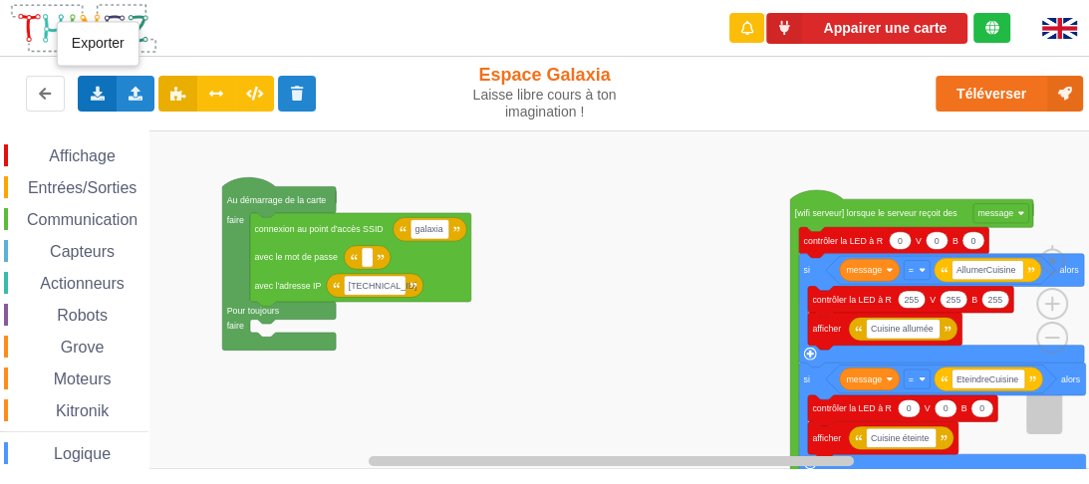
click at [92, 93] on icon at bounding box center [97, 93] width 17 height 12
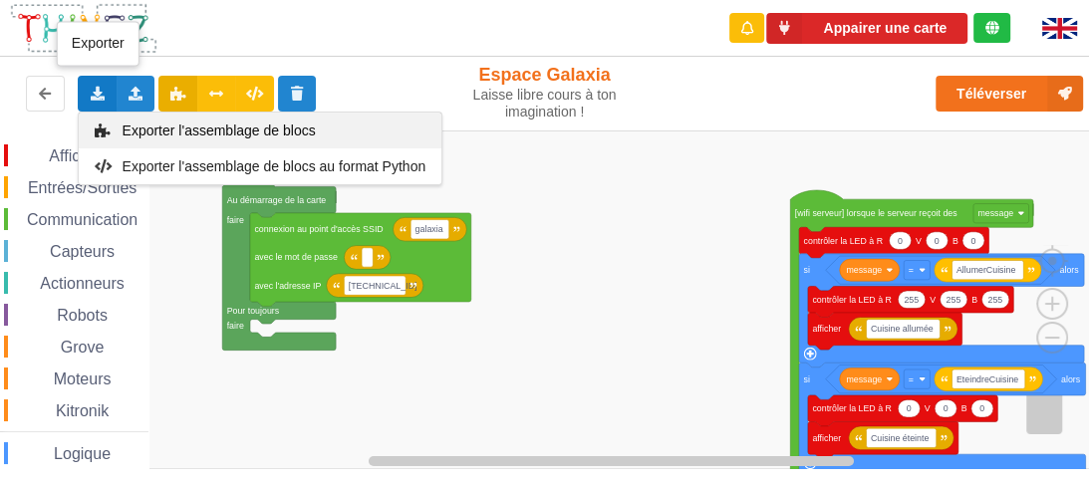
click at [179, 134] on span "Exporter l'assemblage de blocs" at bounding box center [219, 131] width 193 height 16
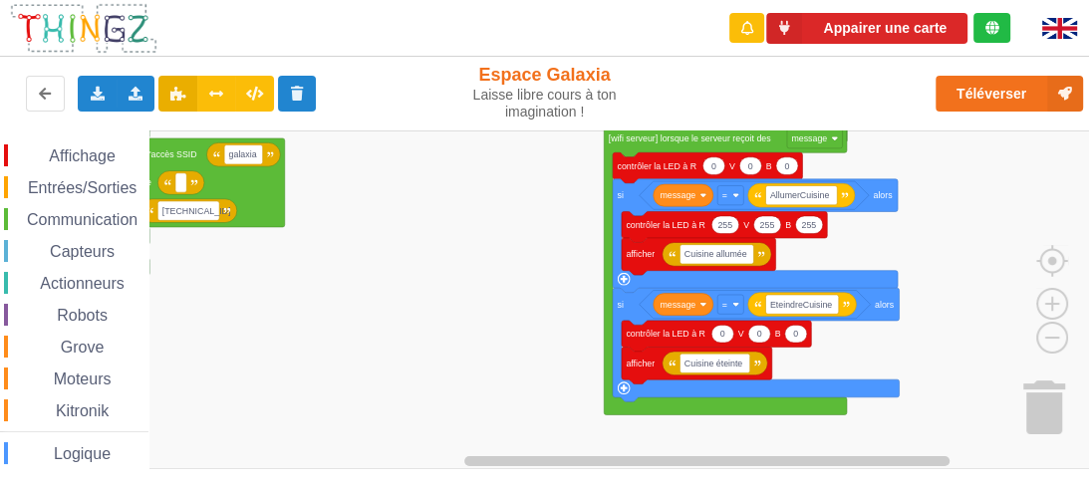
click at [522, 295] on rect "Espace de travail de Blocky" at bounding box center [551, 300] width 1103 height 339
click at [520, 281] on rect "Espace de travail de Blocky" at bounding box center [551, 300] width 1103 height 339
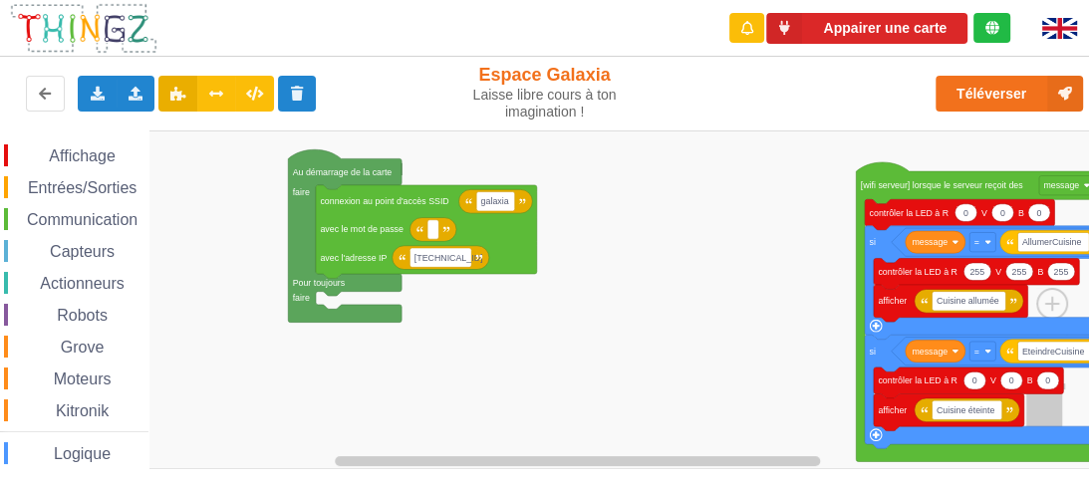
click at [727, 318] on rect "Espace de travail de Blocky" at bounding box center [551, 300] width 1103 height 339
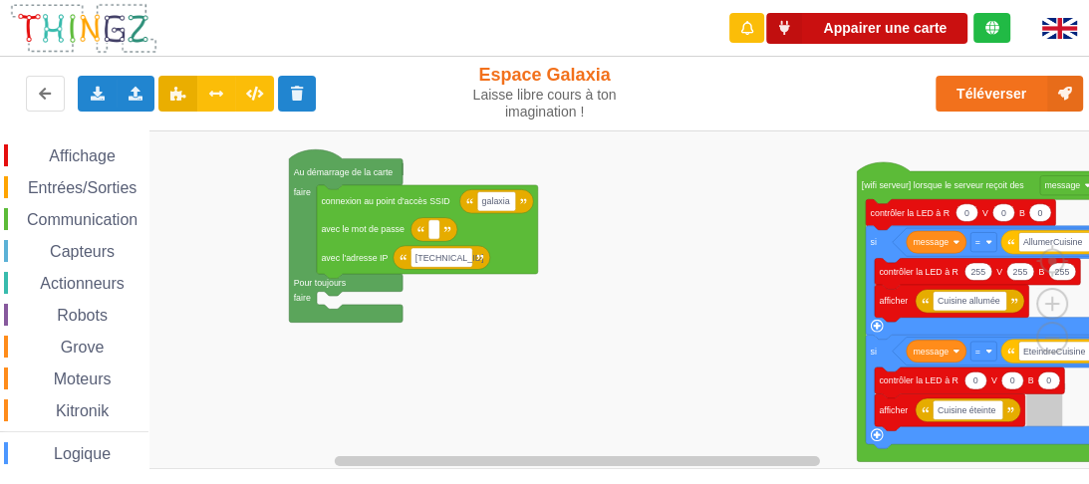
click at [873, 39] on button "Appairer une carte" at bounding box center [866, 28] width 201 height 31
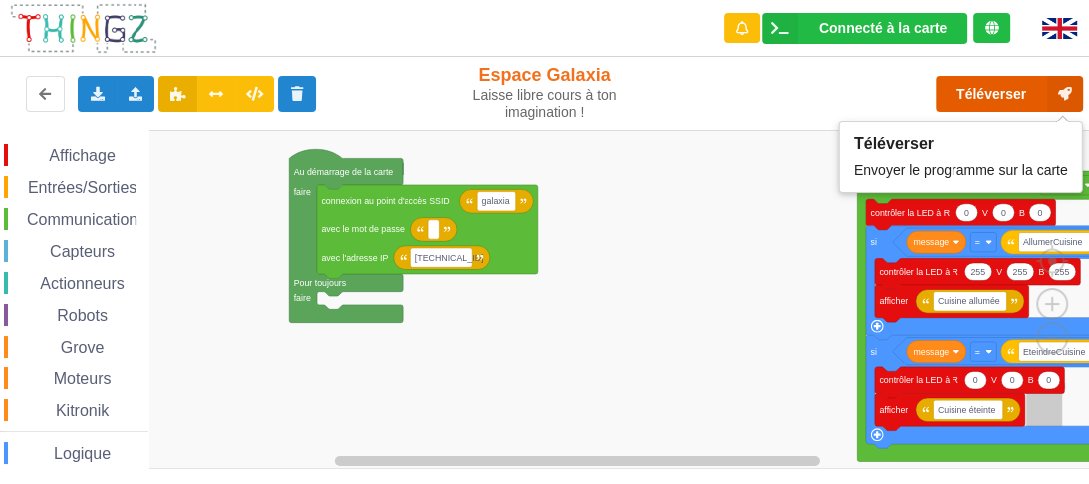
click at [1016, 82] on button "Téléverser" at bounding box center [1010, 94] width 148 height 36
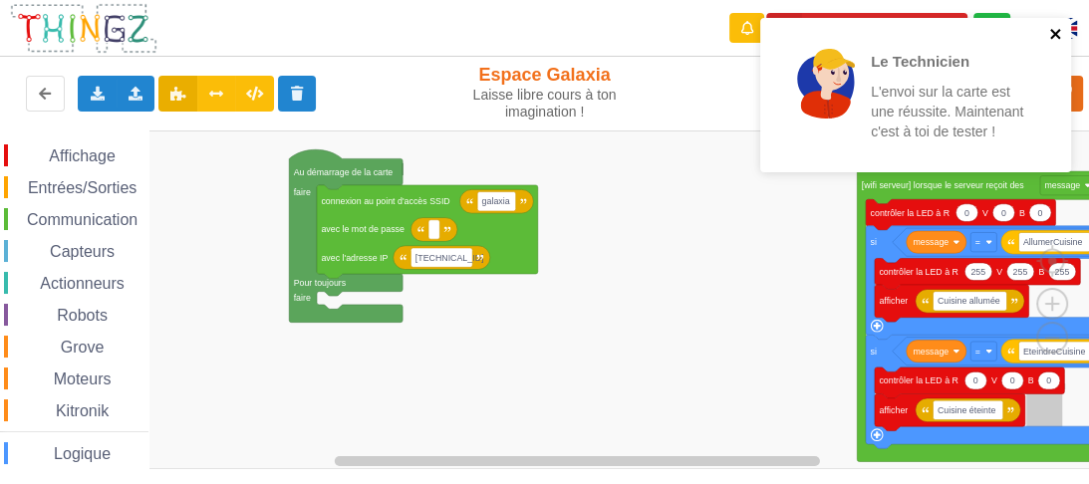
click at [1054, 36] on icon "close" at bounding box center [1056, 34] width 10 height 10
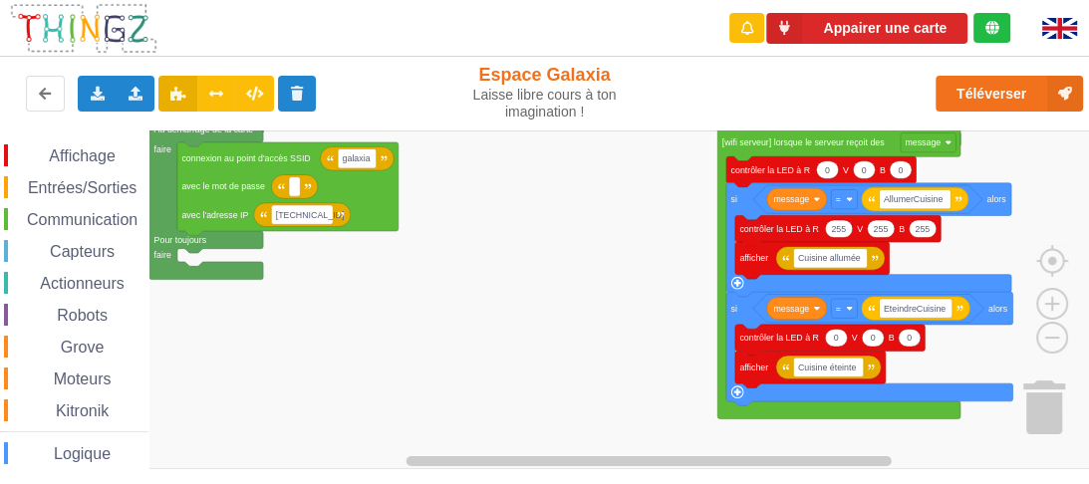
click at [683, 229] on div "Affichage Entrées/Sorties Communication Capteurs Actionneurs Robots Grove Moteu…" at bounding box center [551, 301] width 1103 height 340
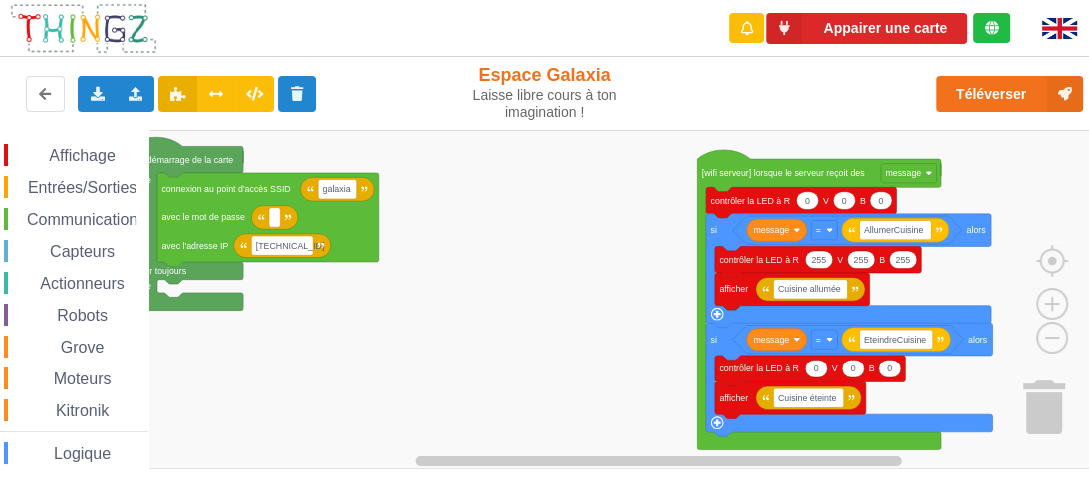
click at [531, 327] on rect "Espace de travail de Blocky" at bounding box center [551, 300] width 1103 height 339
click at [614, 323] on rect "Espace de travail de Blocky" at bounding box center [551, 300] width 1103 height 339
